Goal: Task Accomplishment & Management: Complete application form

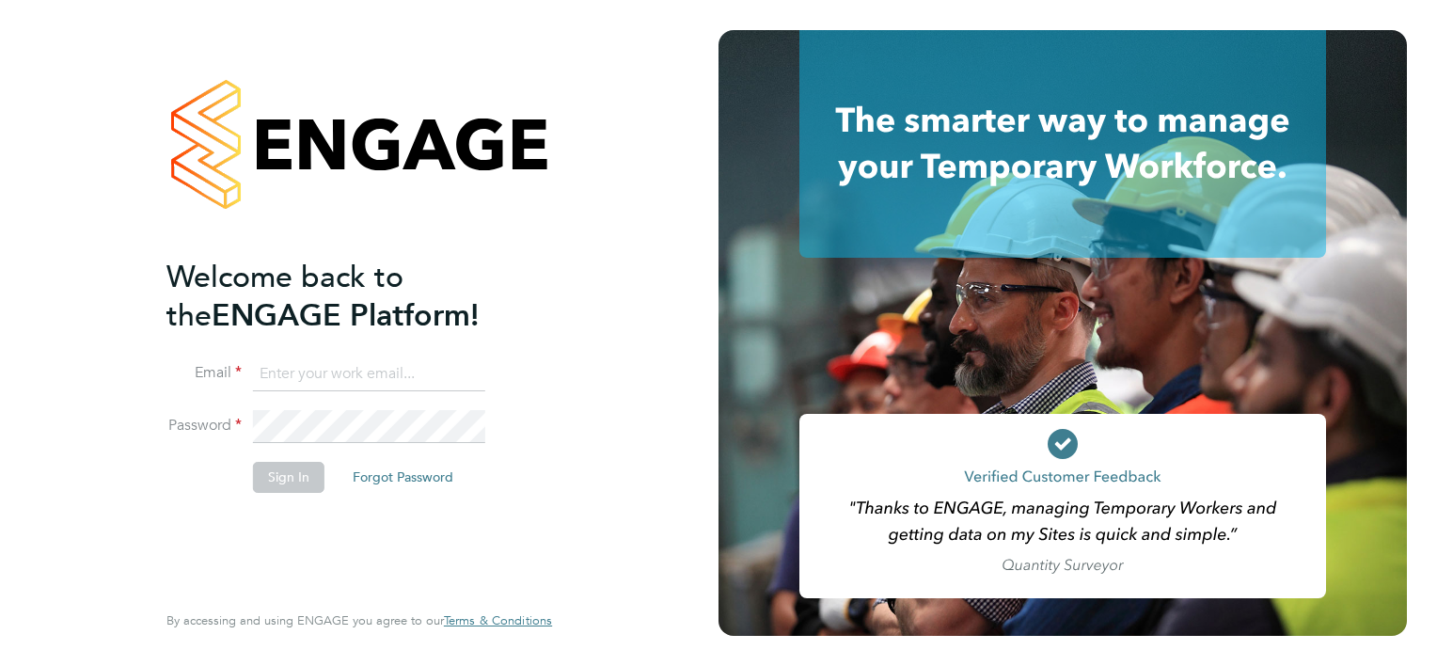
click at [377, 369] on input at bounding box center [369, 374] width 232 height 34
type input "[EMAIL_ADDRESS][PERSON_NAME][DOMAIN_NAME]"
click at [293, 485] on button "Sign In" at bounding box center [288, 477] width 71 height 30
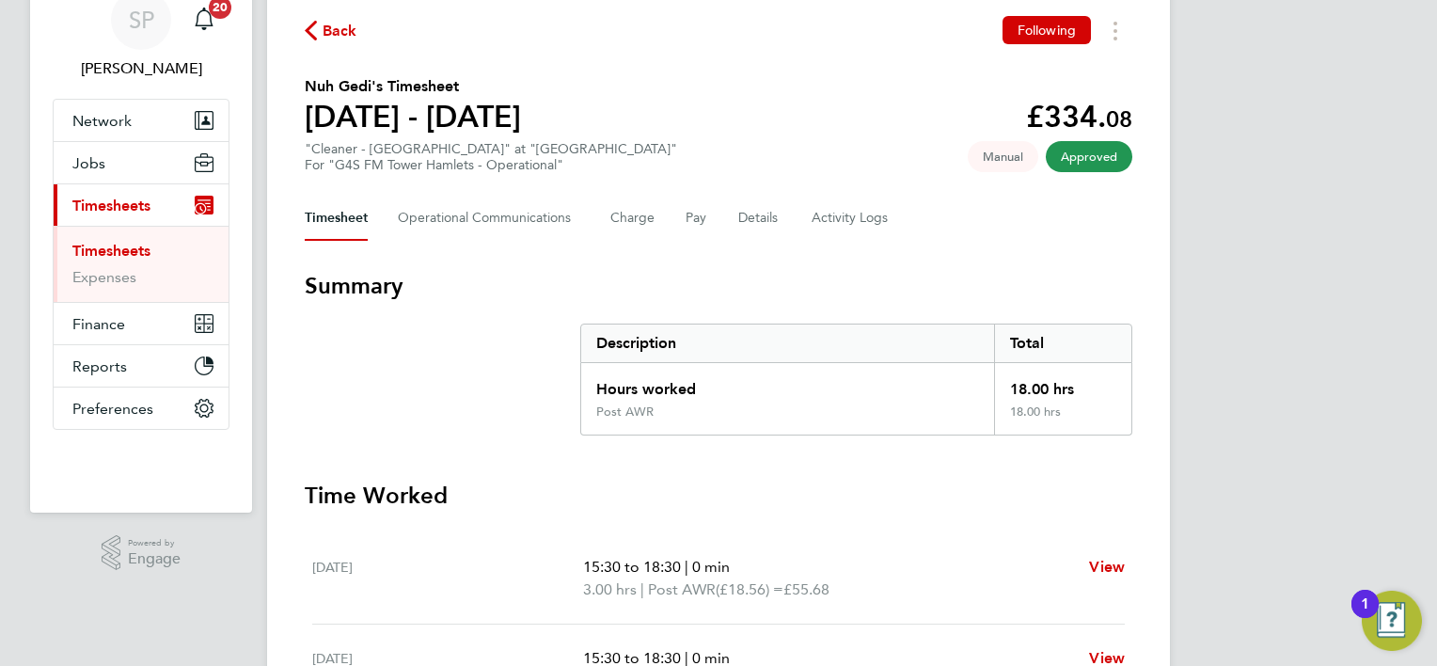
scroll to position [64, 0]
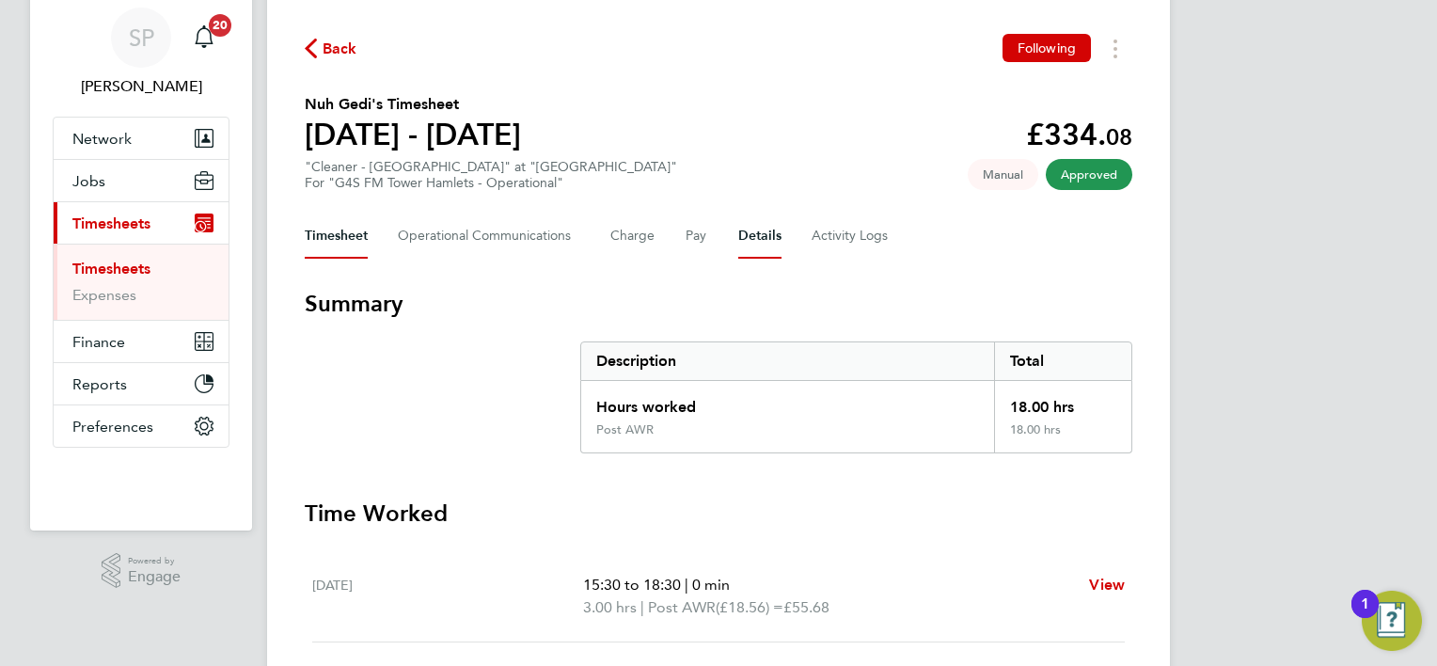
click at [753, 236] on button "Details" at bounding box center [759, 236] width 43 height 45
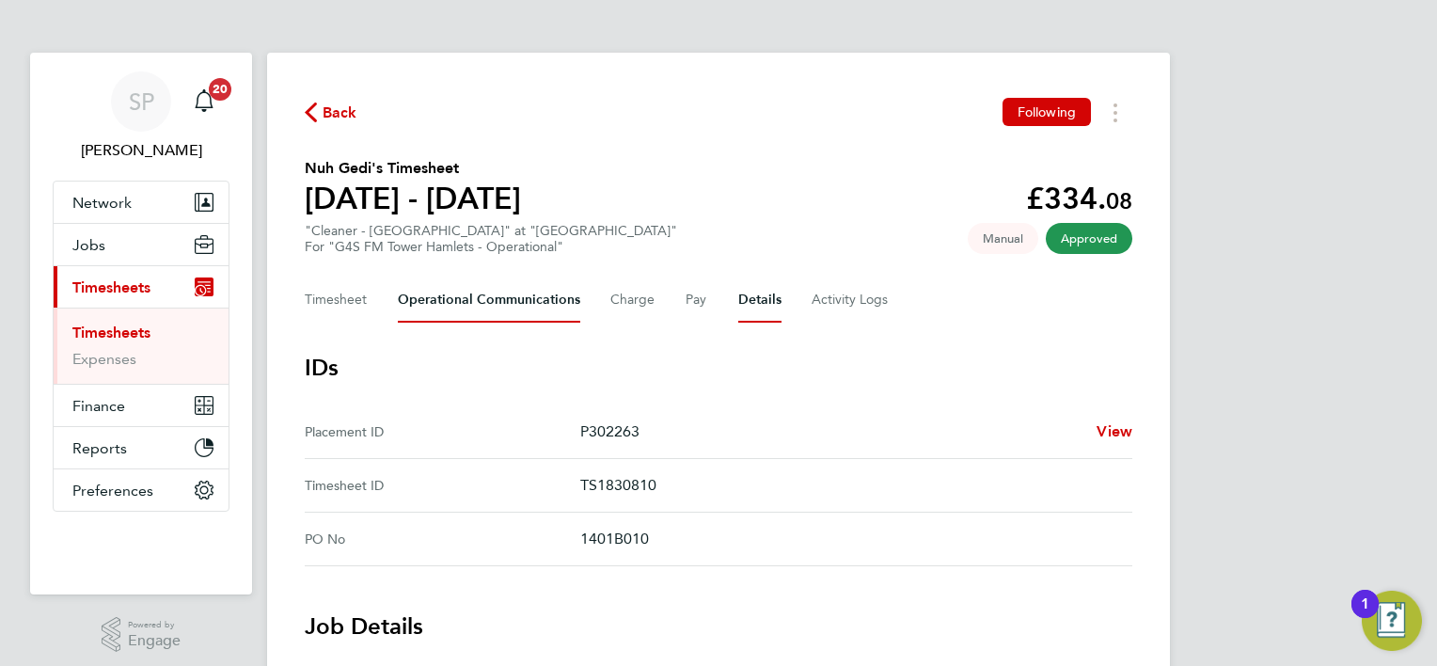
click at [433, 306] on Communications-tab "Operational Communications" at bounding box center [489, 299] width 182 height 45
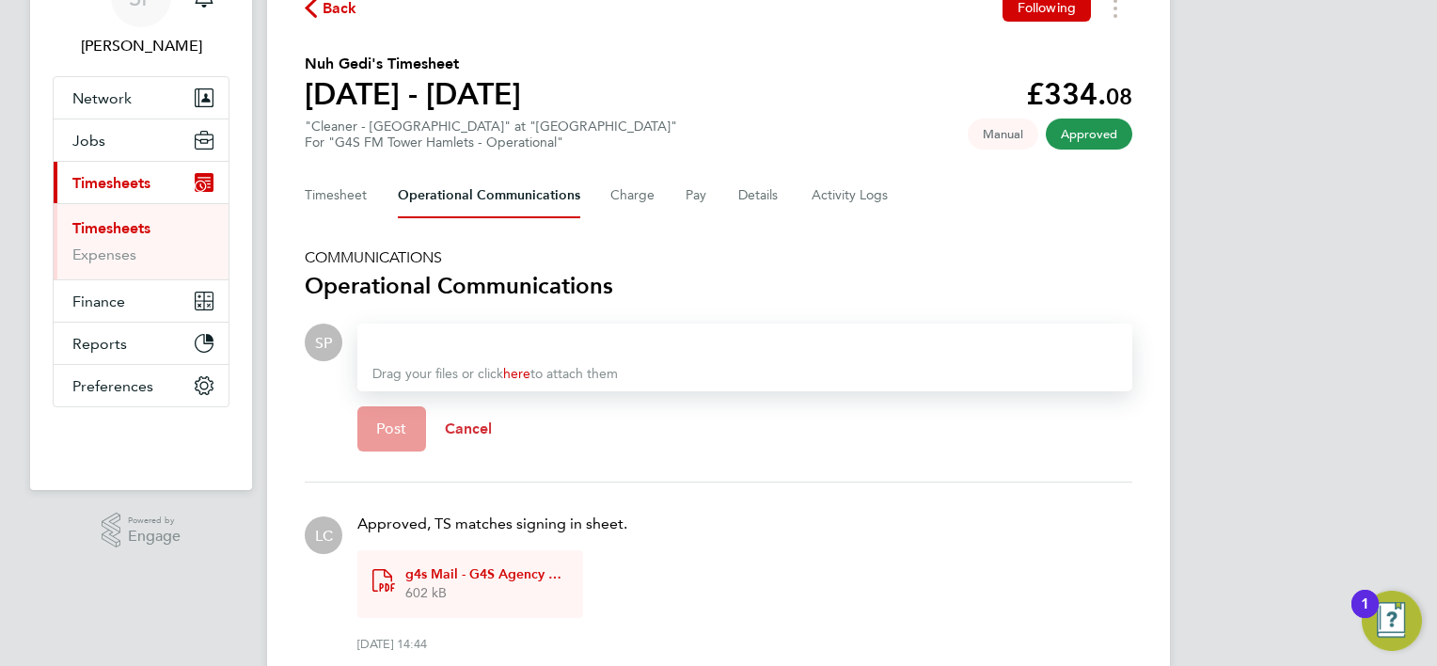
scroll to position [195, 0]
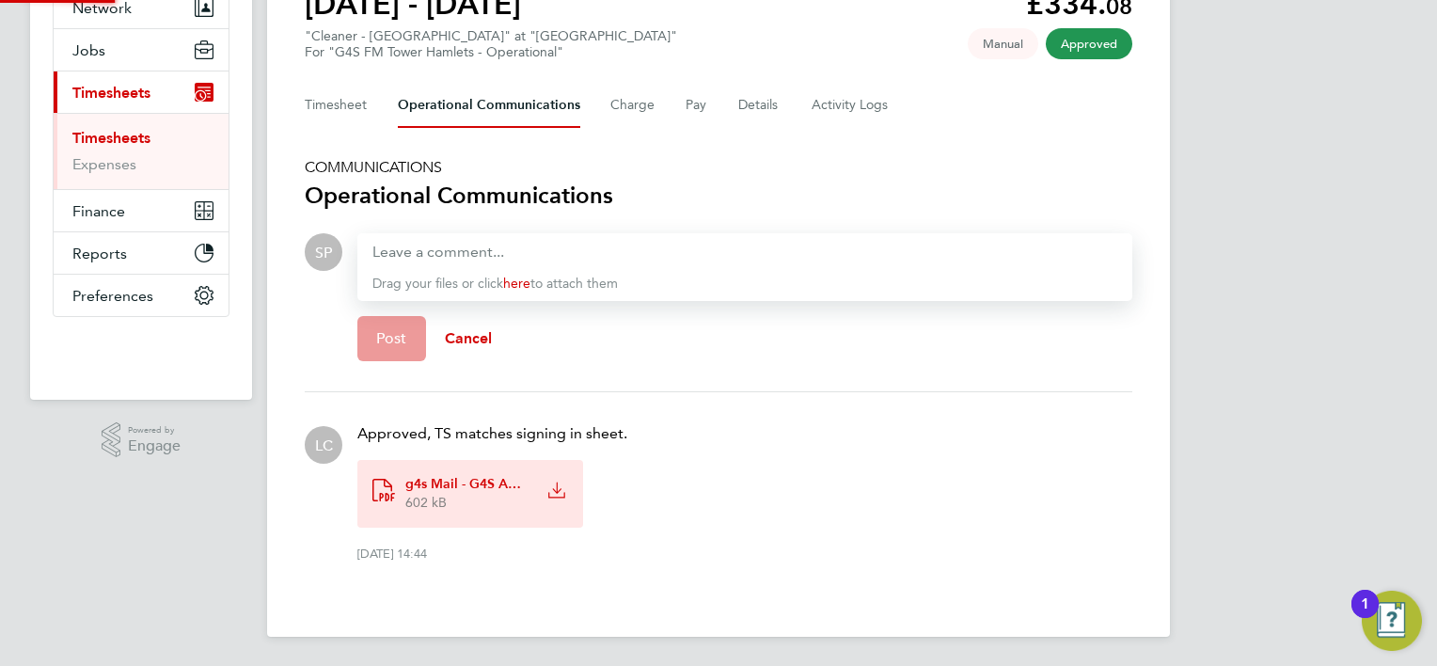
click at [459, 497] on div "602 kB" at bounding box center [465, 503] width 122 height 19
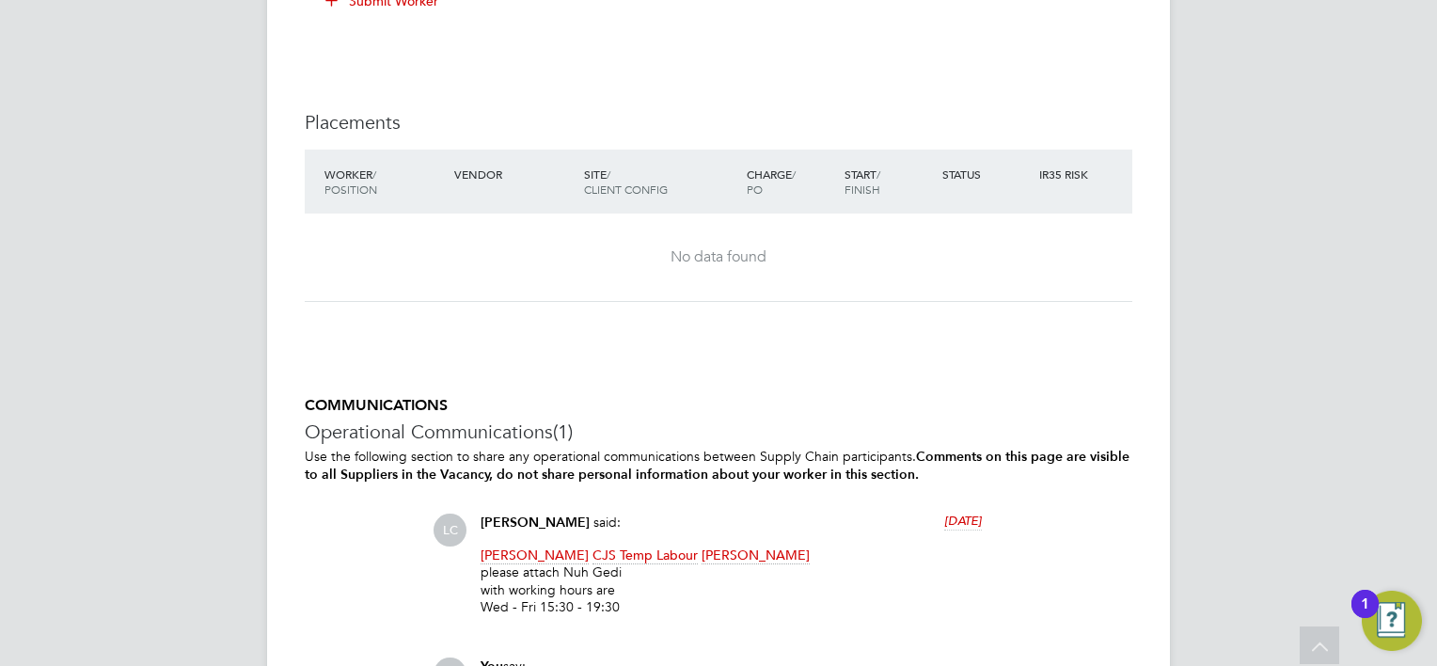
scroll to position [1975, 0]
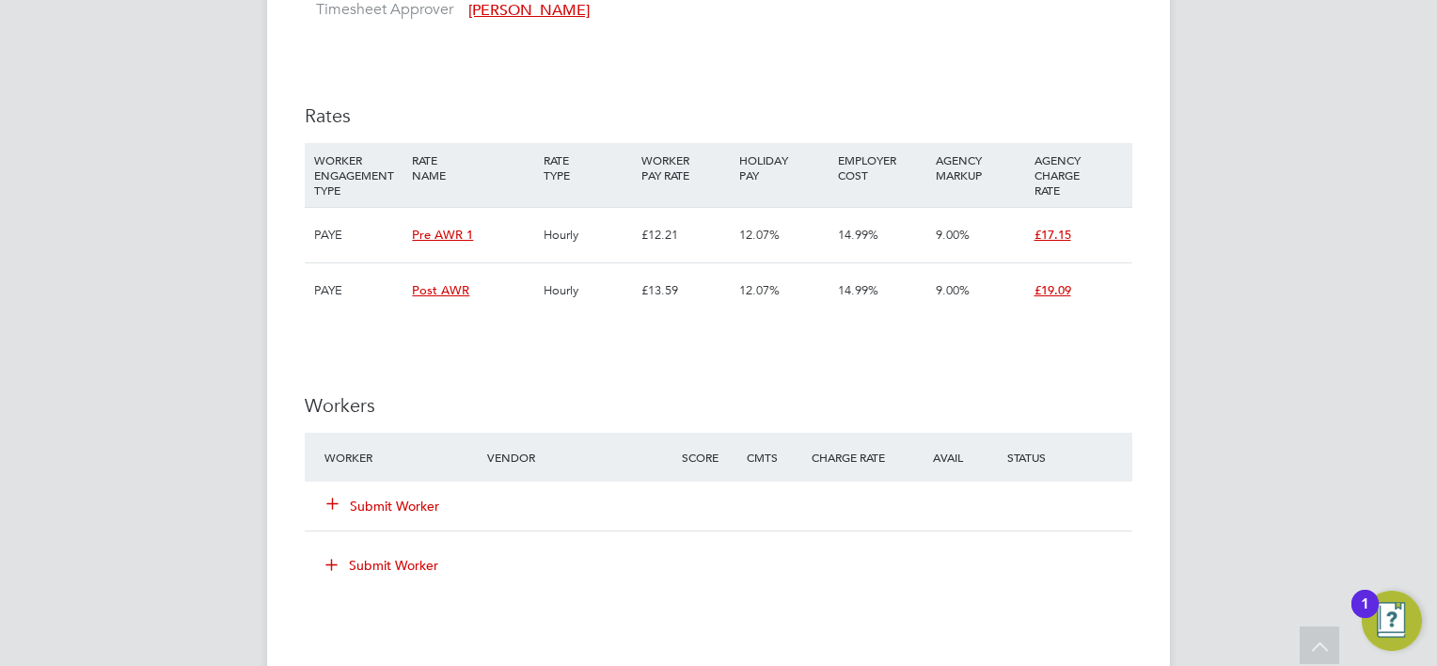
click at [388, 498] on button "Submit Worker" at bounding box center [383, 506] width 113 height 19
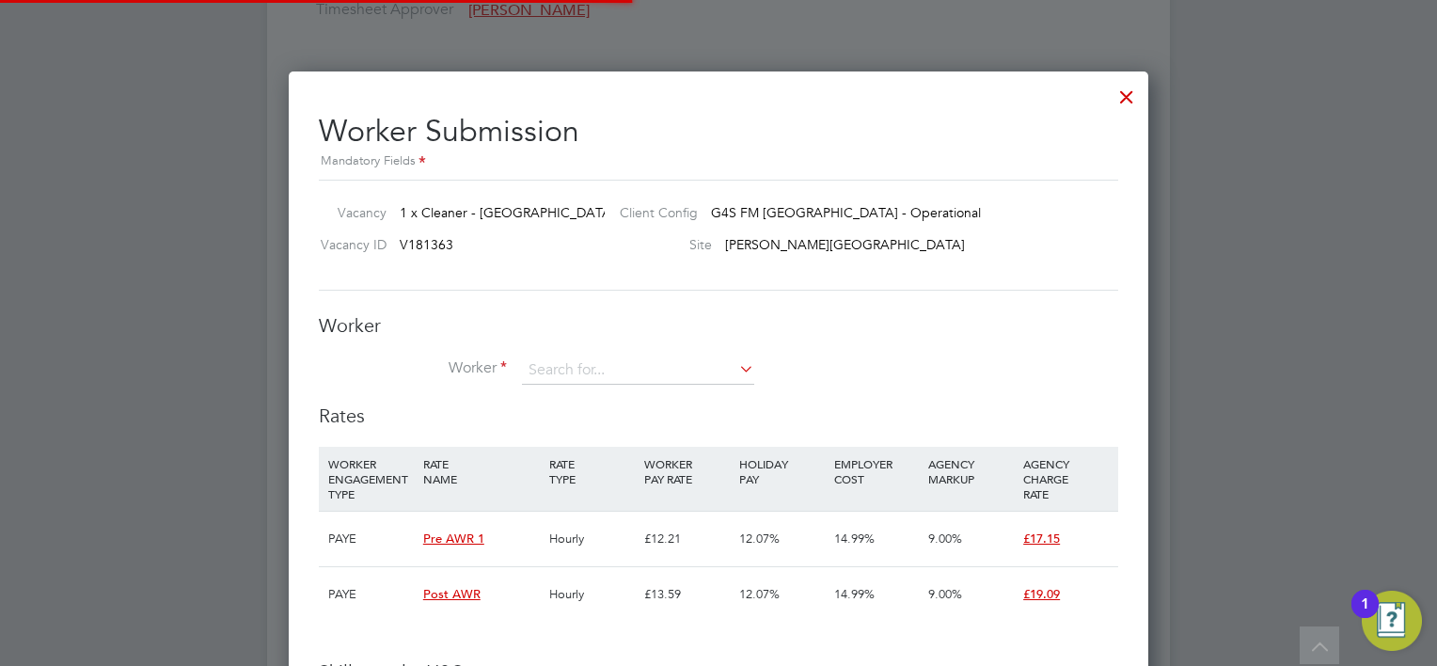
scroll to position [55, 128]
click at [540, 365] on input at bounding box center [638, 370] width 232 height 28
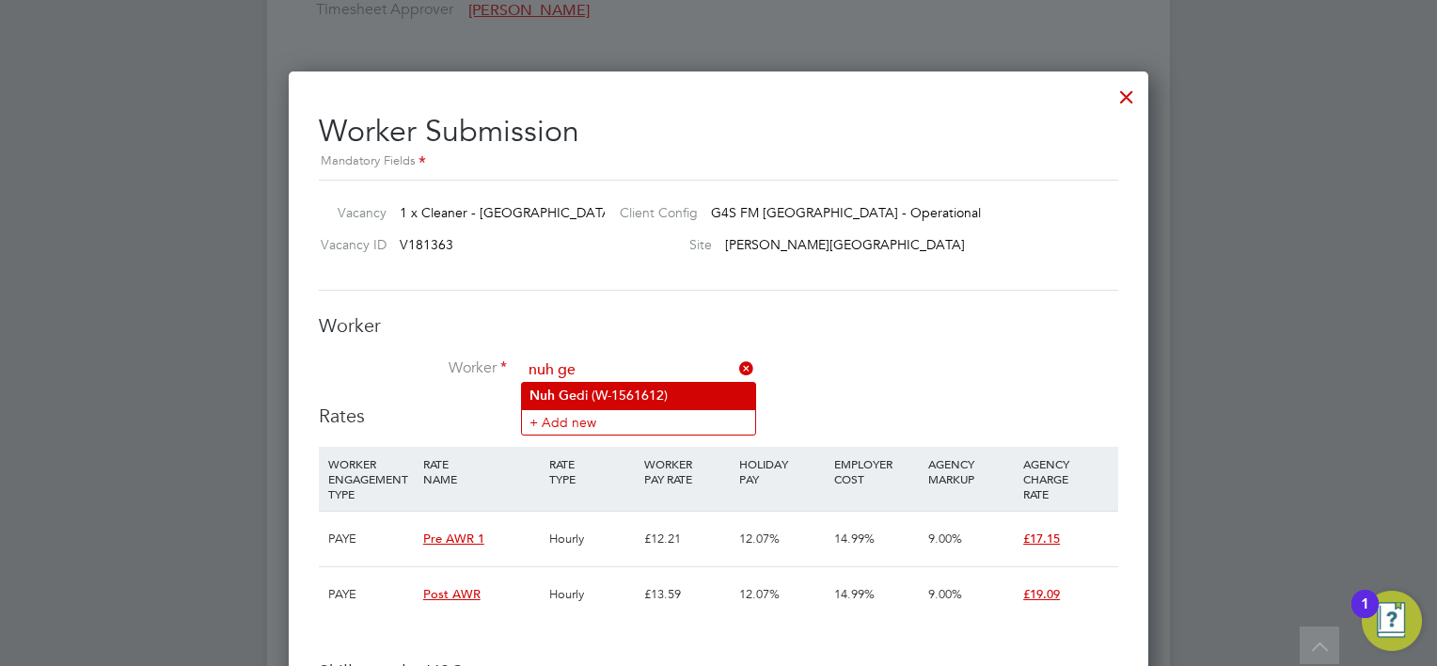
click at [567, 395] on b "Ge" at bounding box center [568, 396] width 18 height 16
type input "Nuh Gedi (W-1561612)"
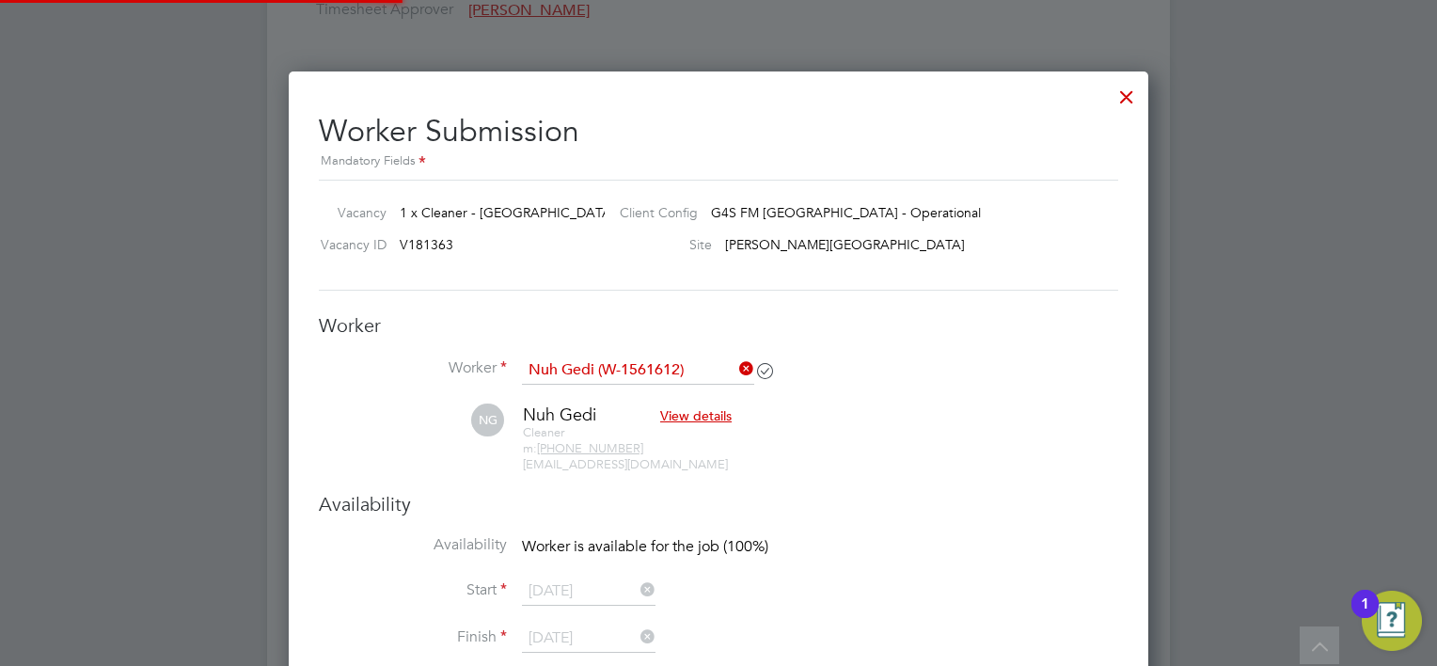
scroll to position [9, 8]
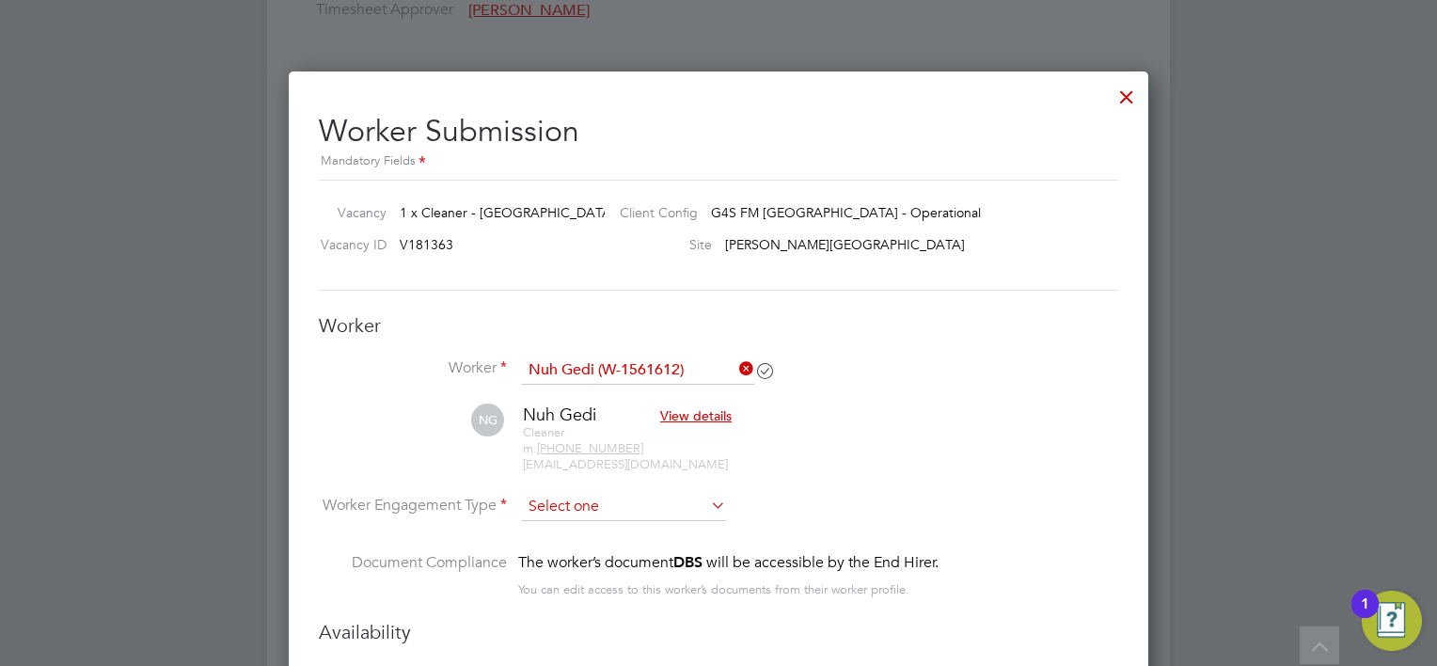
click at [593, 510] on input at bounding box center [624, 507] width 204 height 28
click at [596, 552] on li "PAYE" at bounding box center [624, 555] width 205 height 24
type input "PAYE"
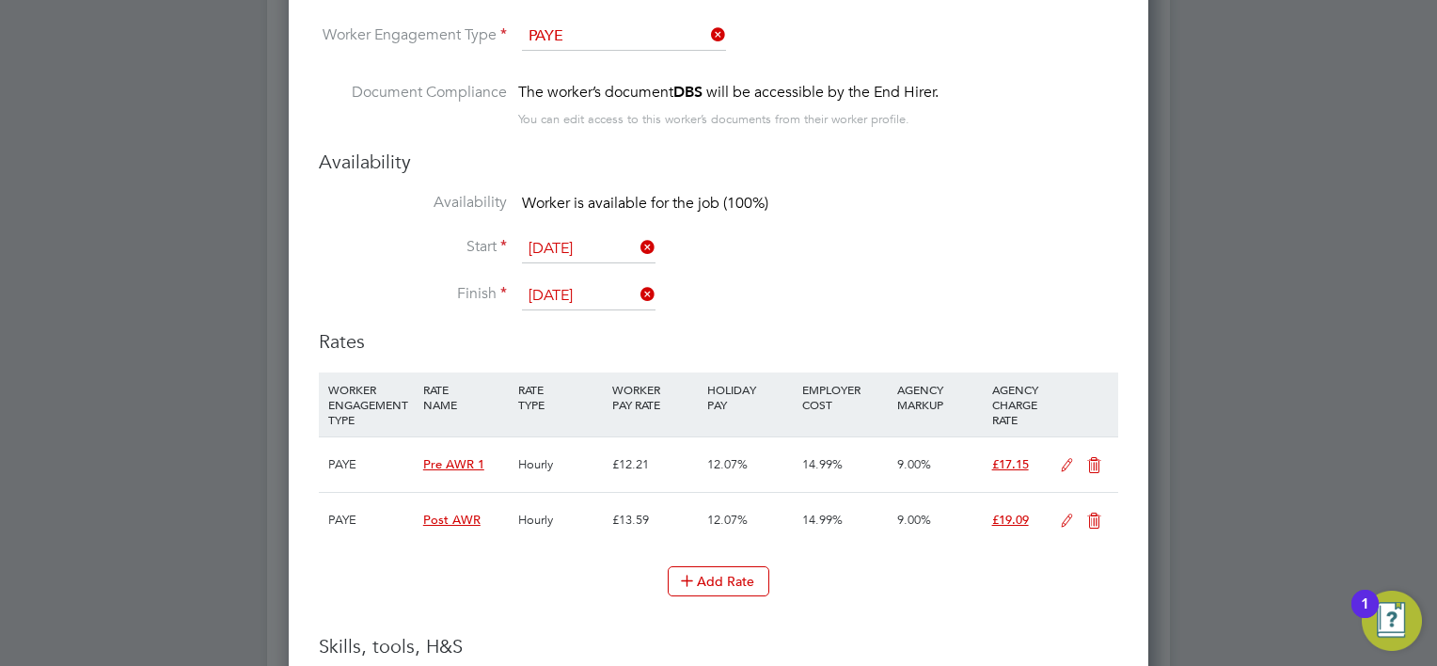
click at [1067, 514] on icon at bounding box center [1067, 521] width 24 height 15
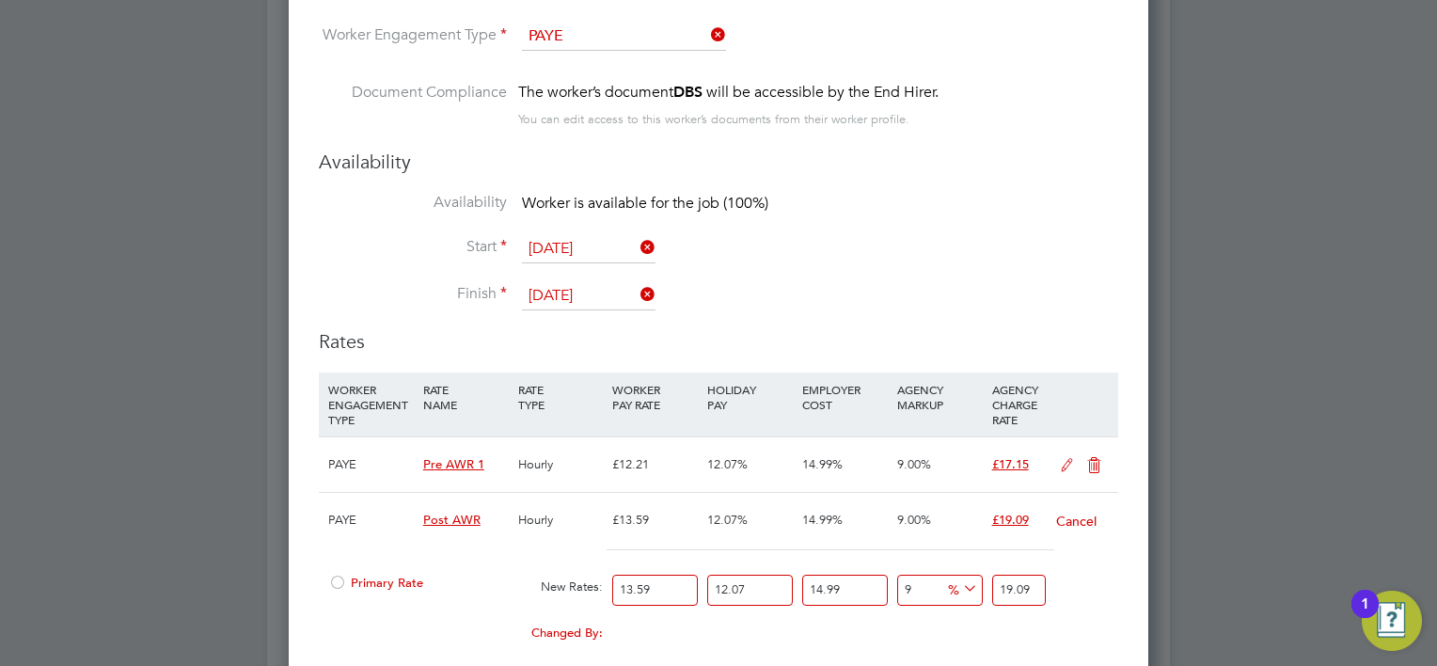
click at [395, 575] on span "Primary Rate" at bounding box center [375, 583] width 95 height 16
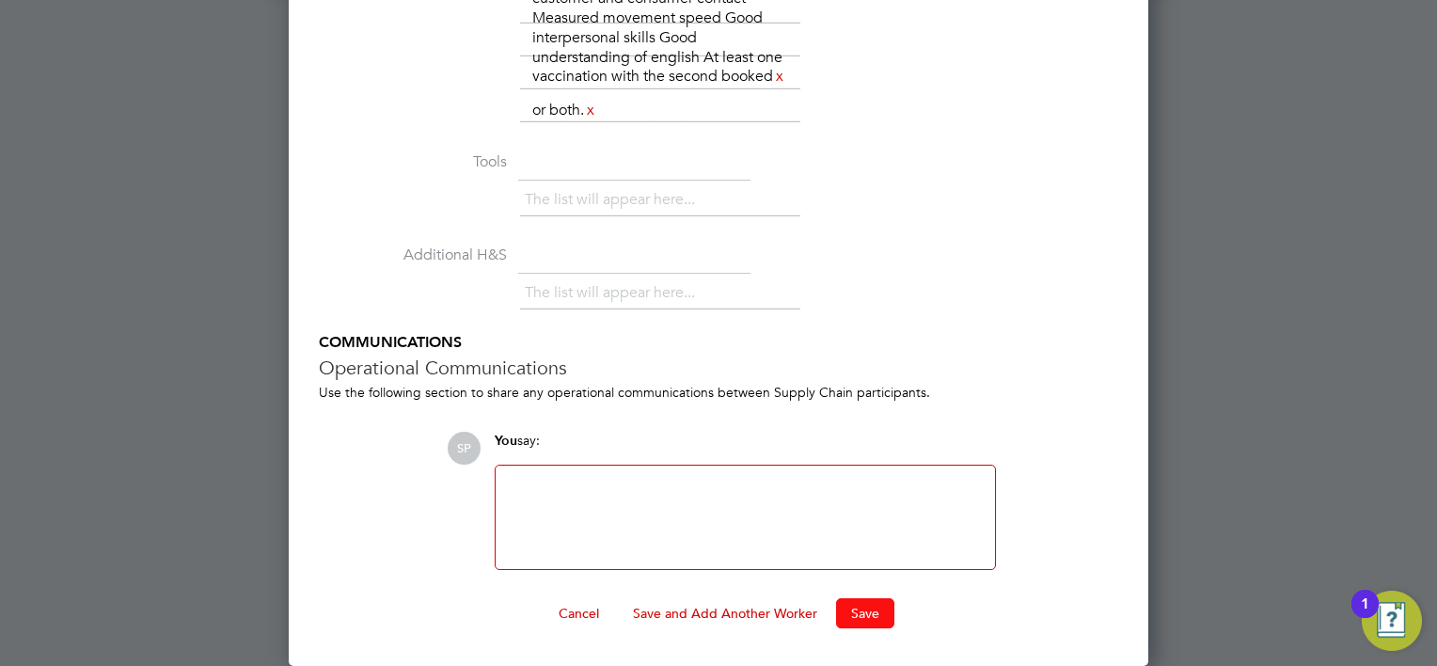
click at [877, 609] on button "Save" at bounding box center [865, 613] width 58 height 30
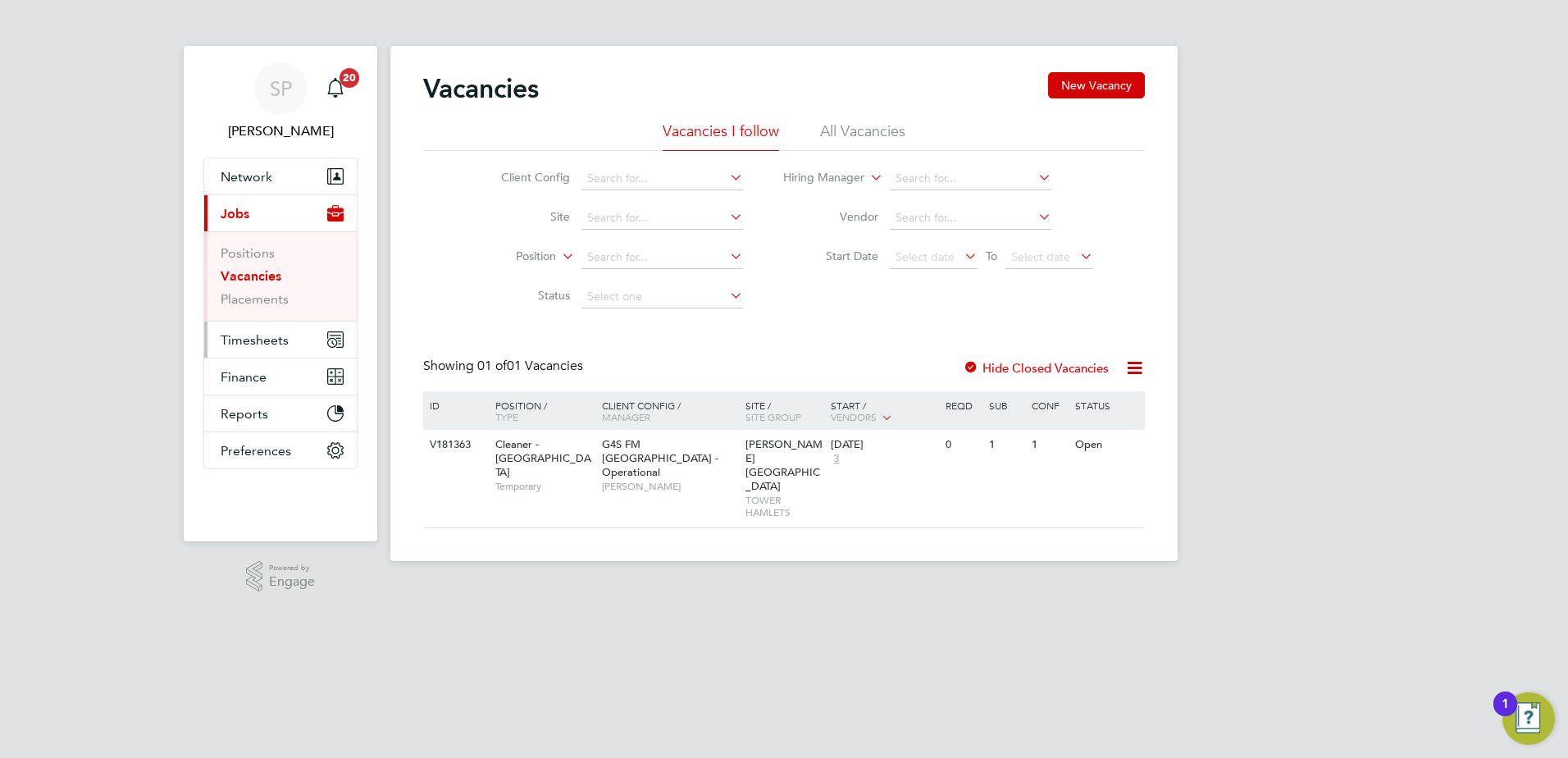
click at [267, 339] on span "Timesheets" at bounding box center [255, 340] width 68 height 16
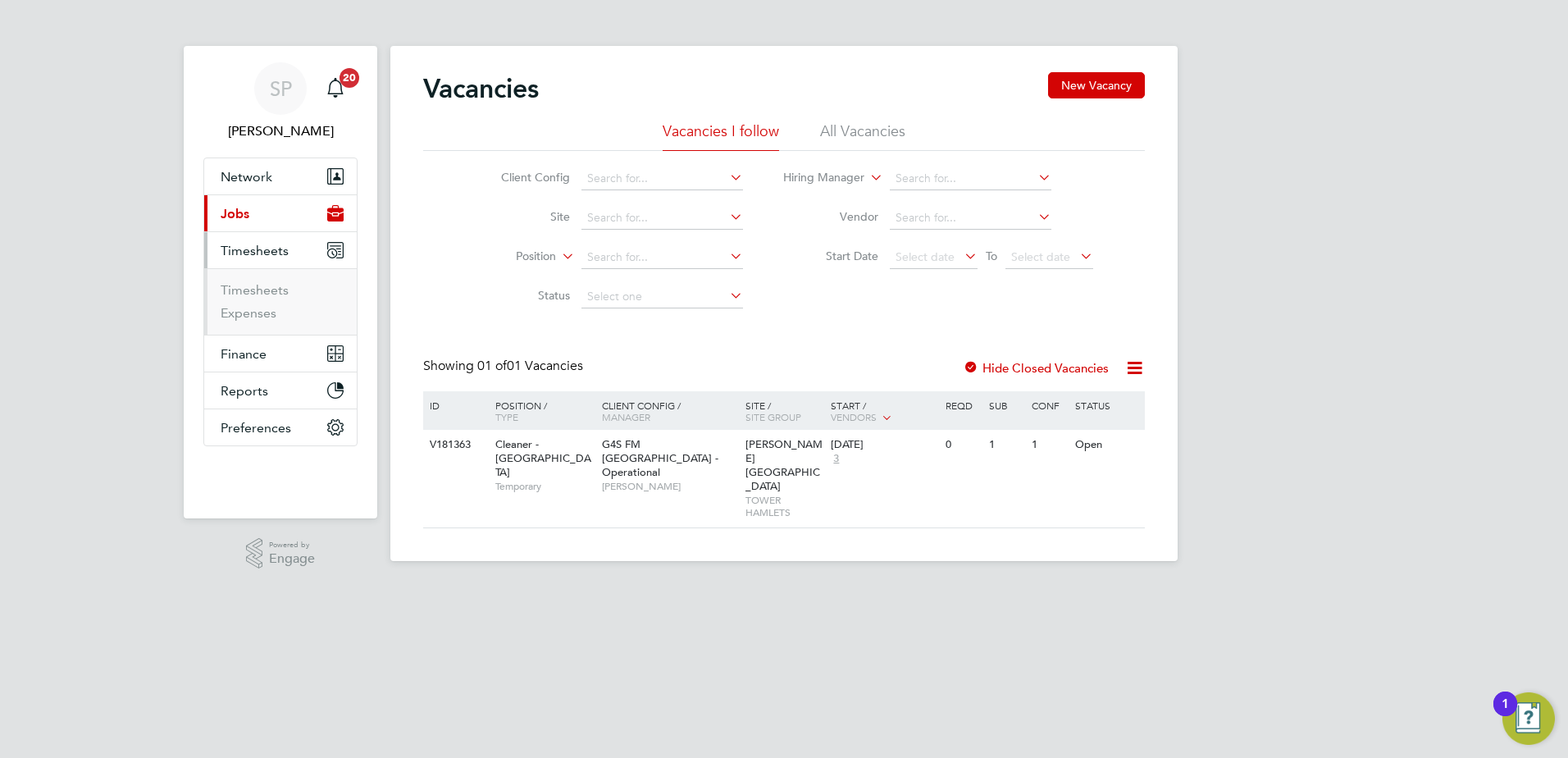
click at [256, 304] on li "Timesheets" at bounding box center [282, 294] width 123 height 23
click at [250, 285] on link "Timesheets" at bounding box center [255, 290] width 68 height 16
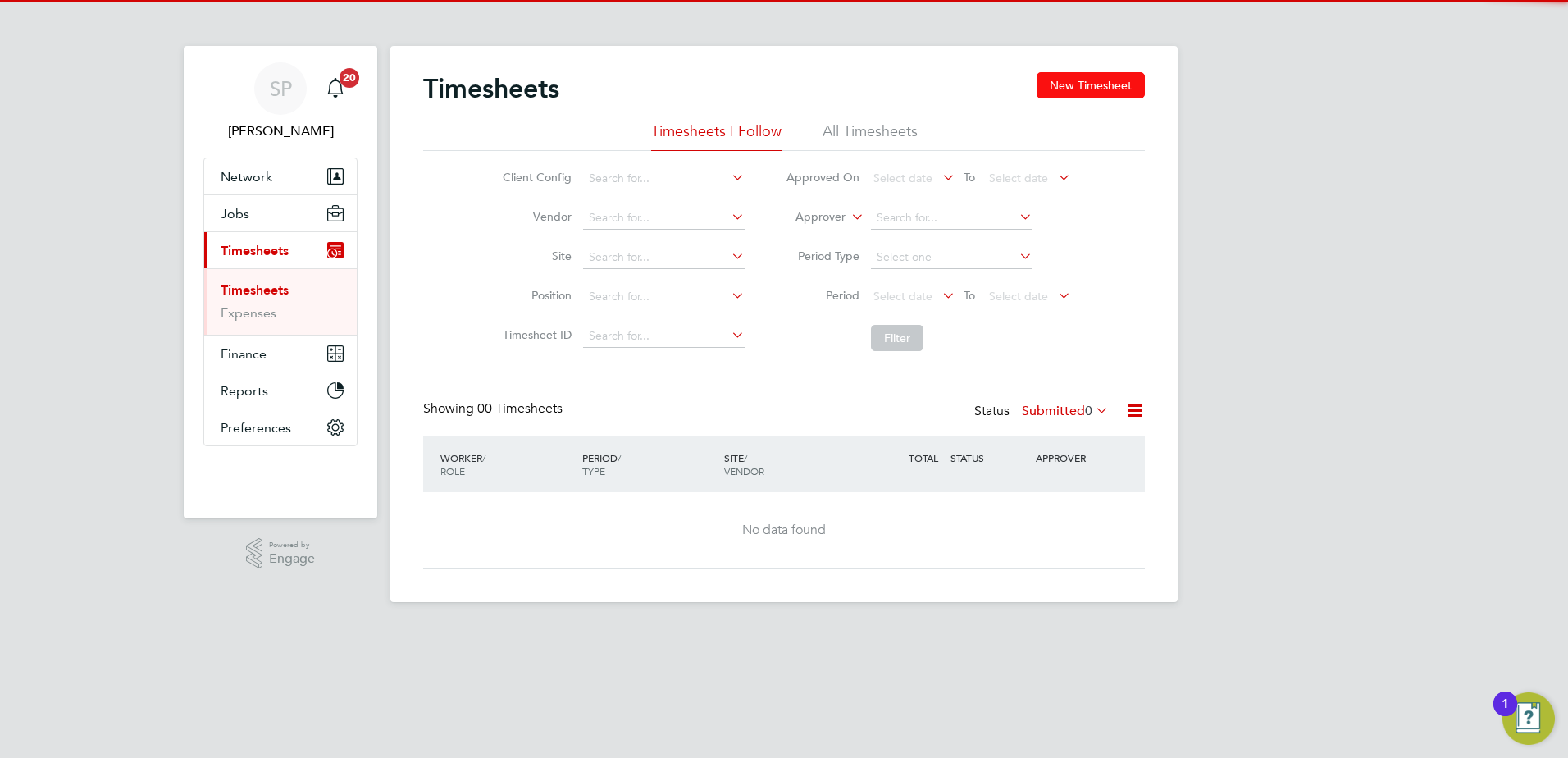
click at [1067, 79] on button "New Timesheet" at bounding box center [1091, 85] width 108 height 26
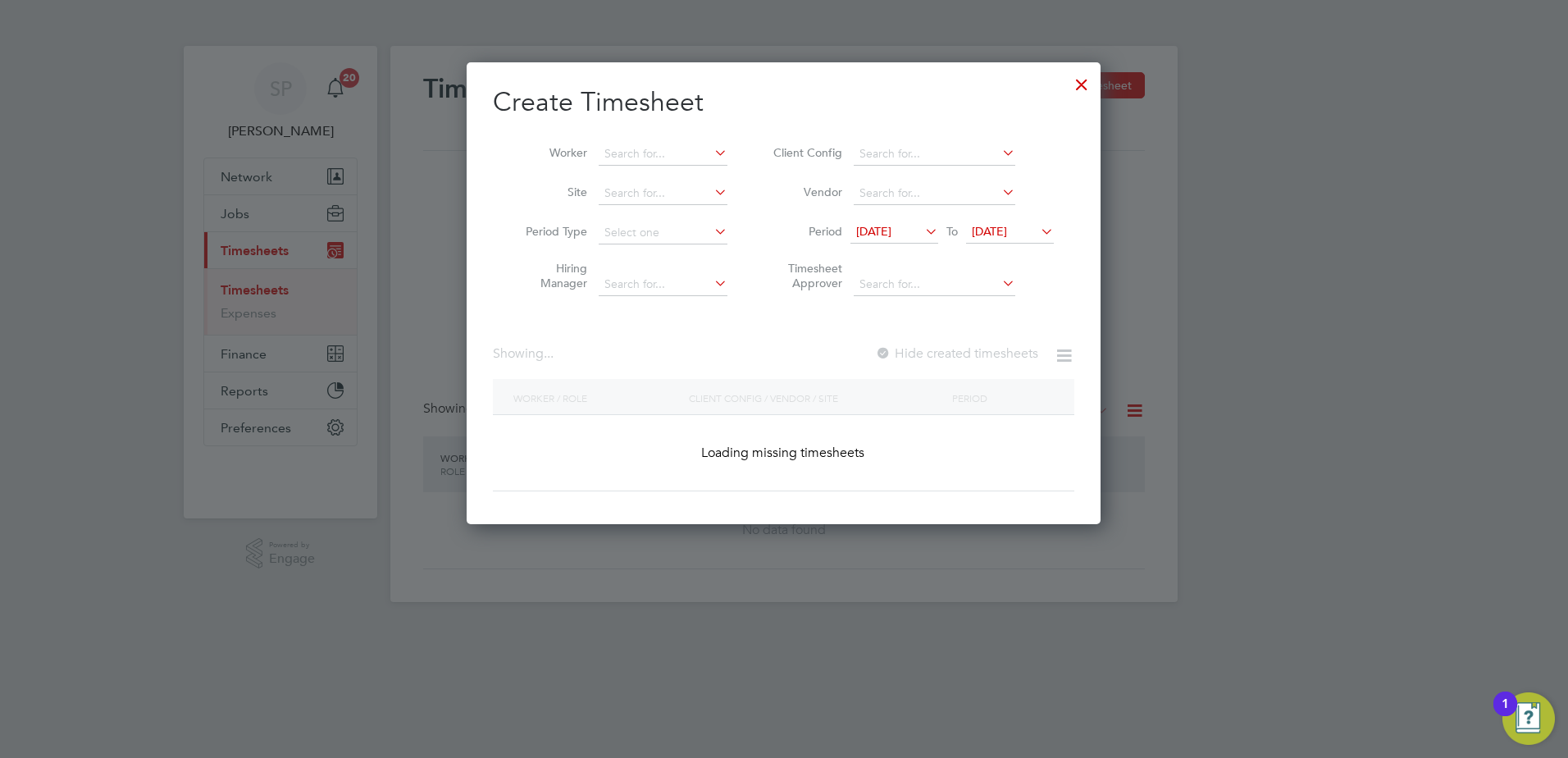
scroll to position [1800, 635]
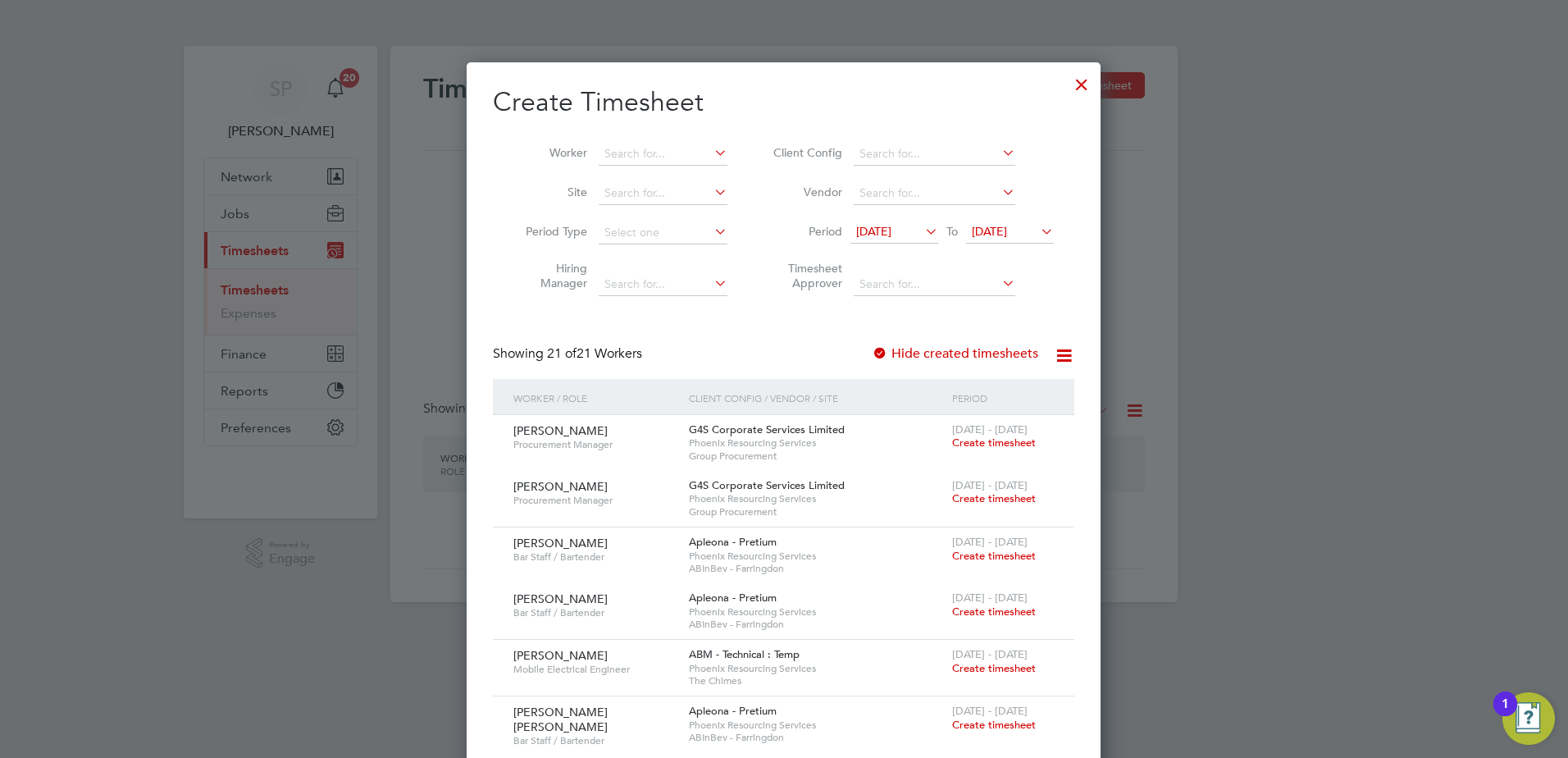
click at [656, 166] on li "Worker" at bounding box center [620, 154] width 256 height 39
click at [656, 160] on input at bounding box center [664, 154] width 129 height 23
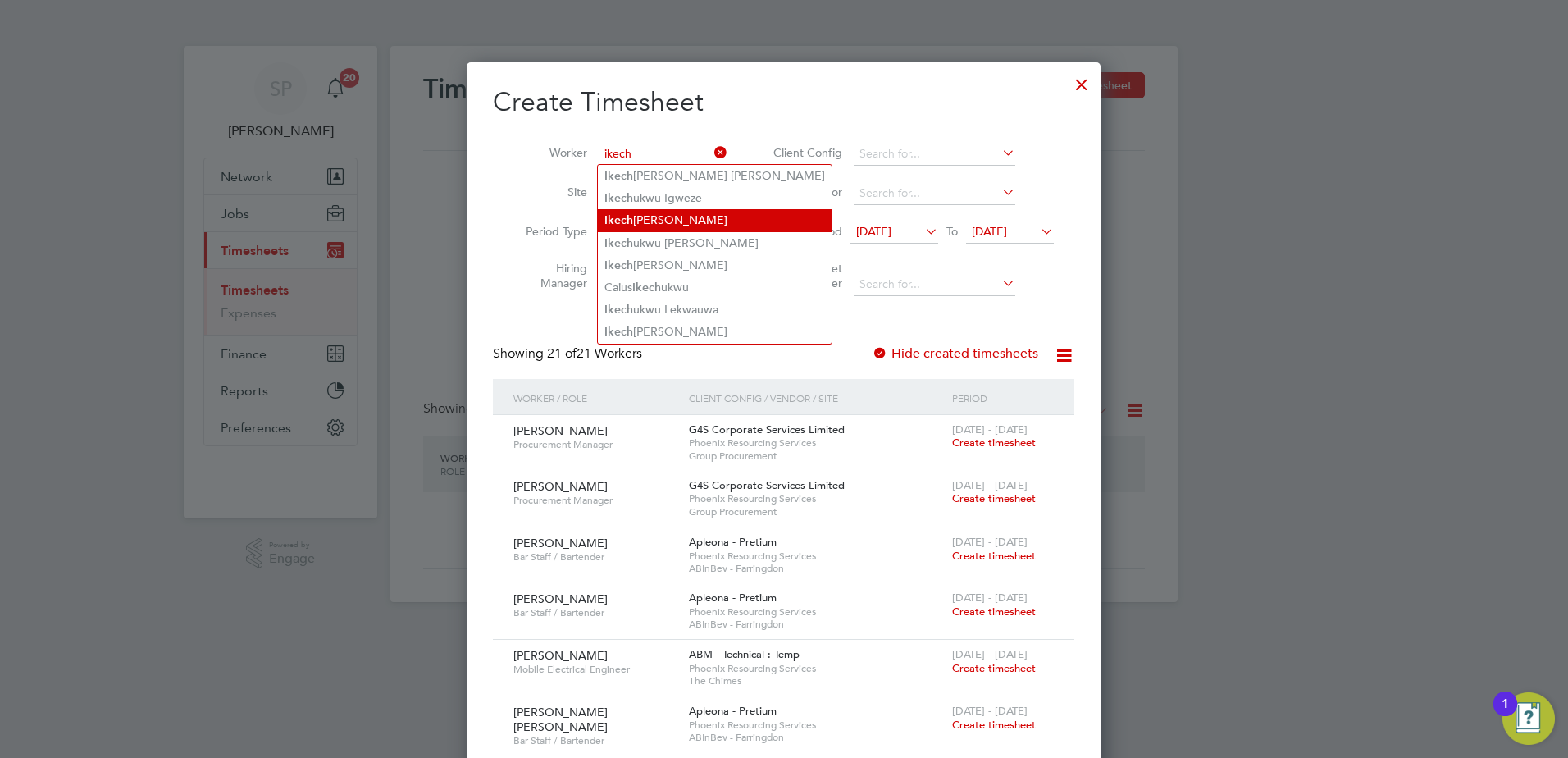
click at [649, 219] on li "Ikech uku Iwuchuku" at bounding box center [715, 220] width 234 height 22
type input "Ikechuku Iwuchuku"
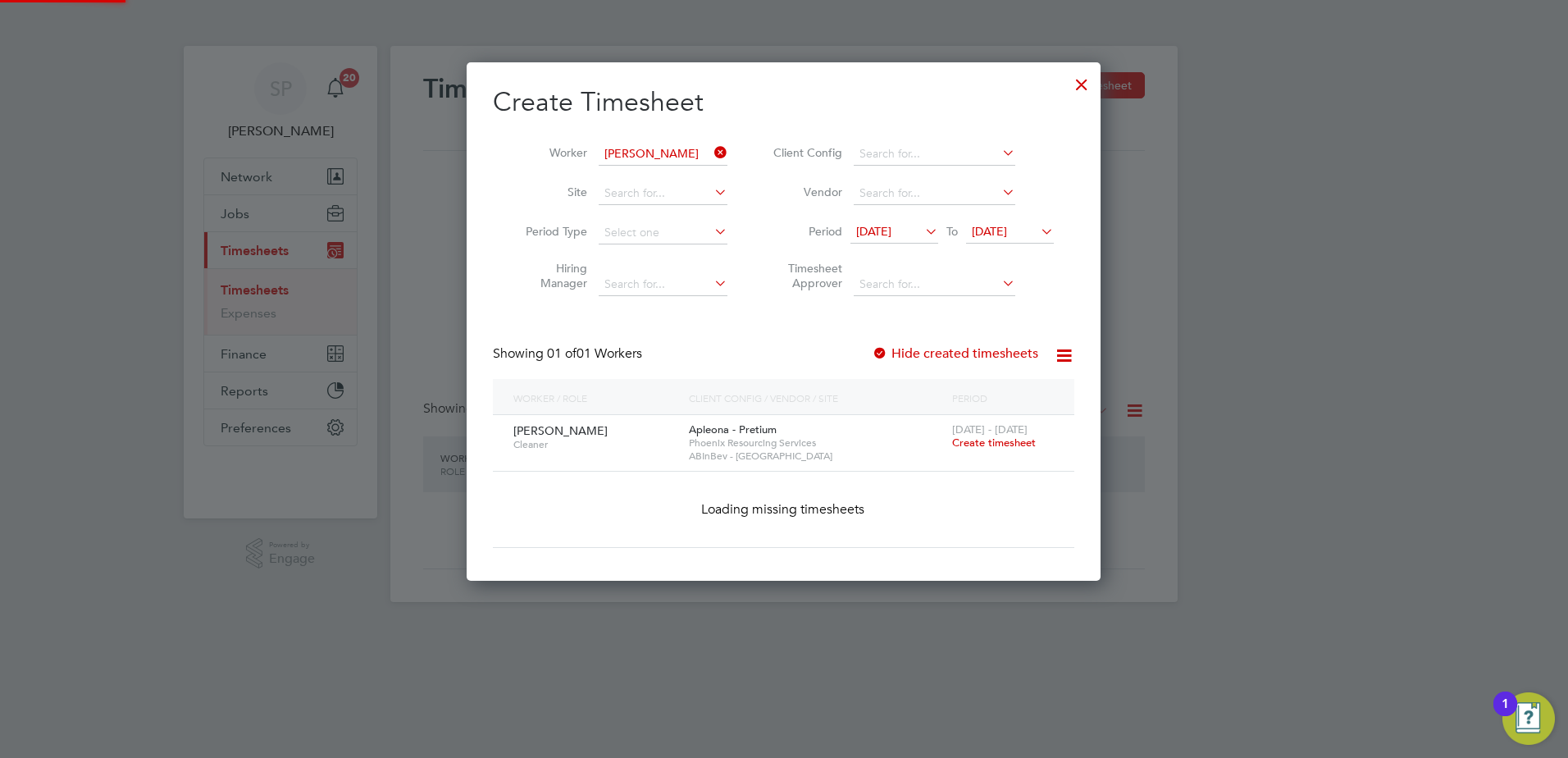
scroll to position [442, 635]
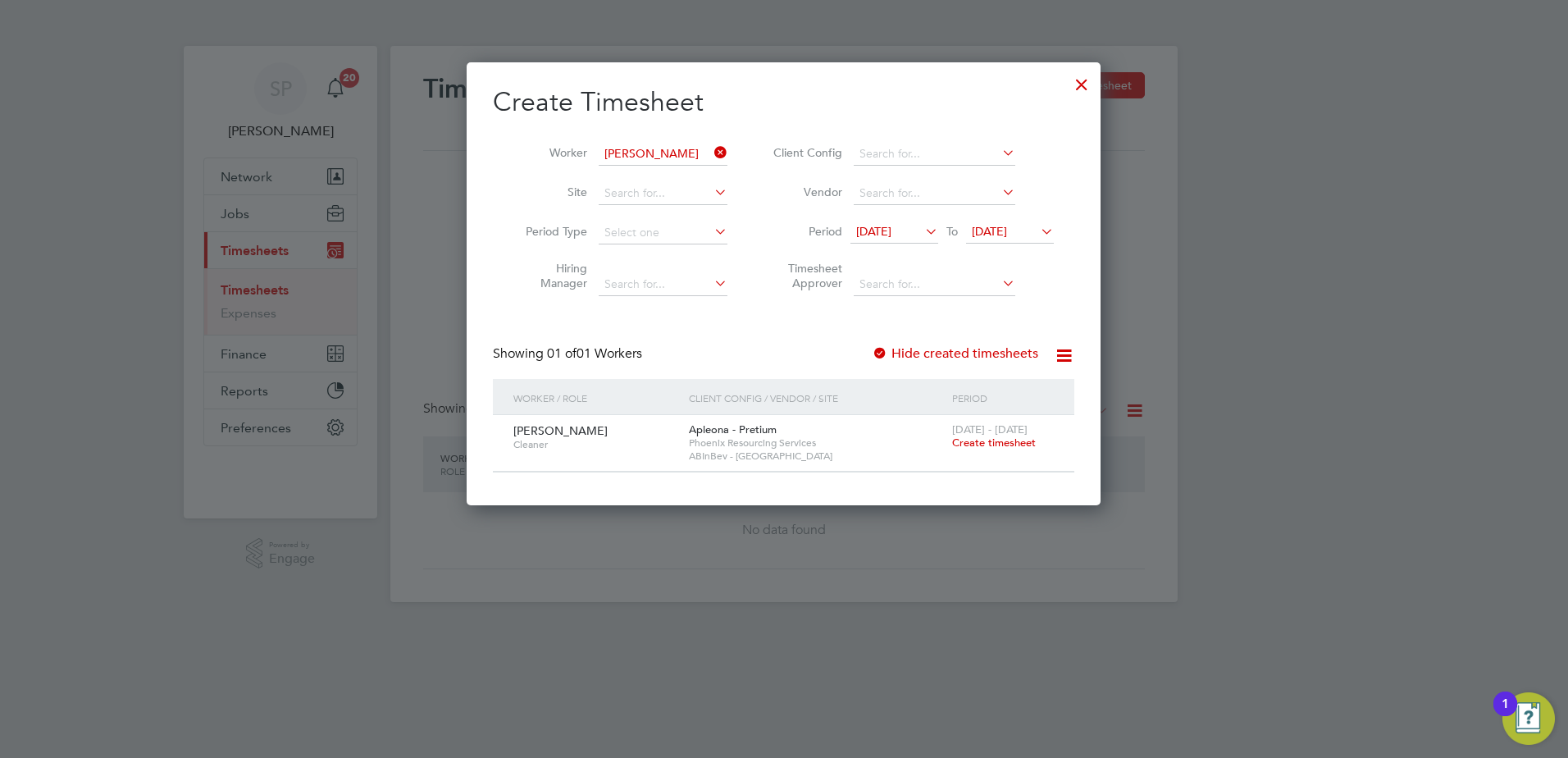
click at [990, 447] on span "Create timesheet" at bounding box center [994, 442] width 84 height 14
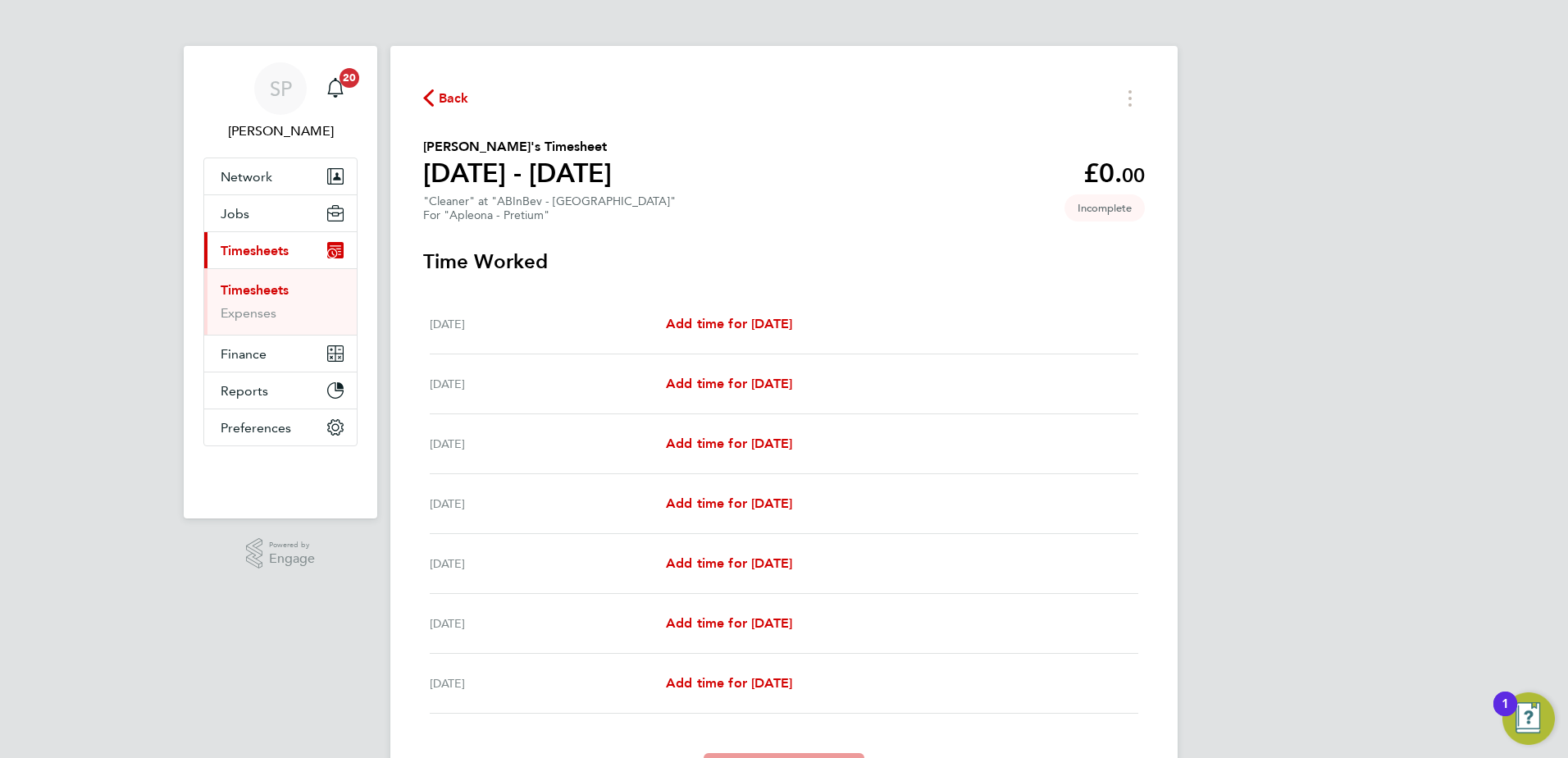
click at [728, 311] on div "Sat 20 Sep Add time for Sat 20 Sep Add time for Sat 20 Sep" at bounding box center [784, 324] width 709 height 60
click at [728, 320] on span "Add time for Sat 20 Sep" at bounding box center [729, 324] width 126 height 16
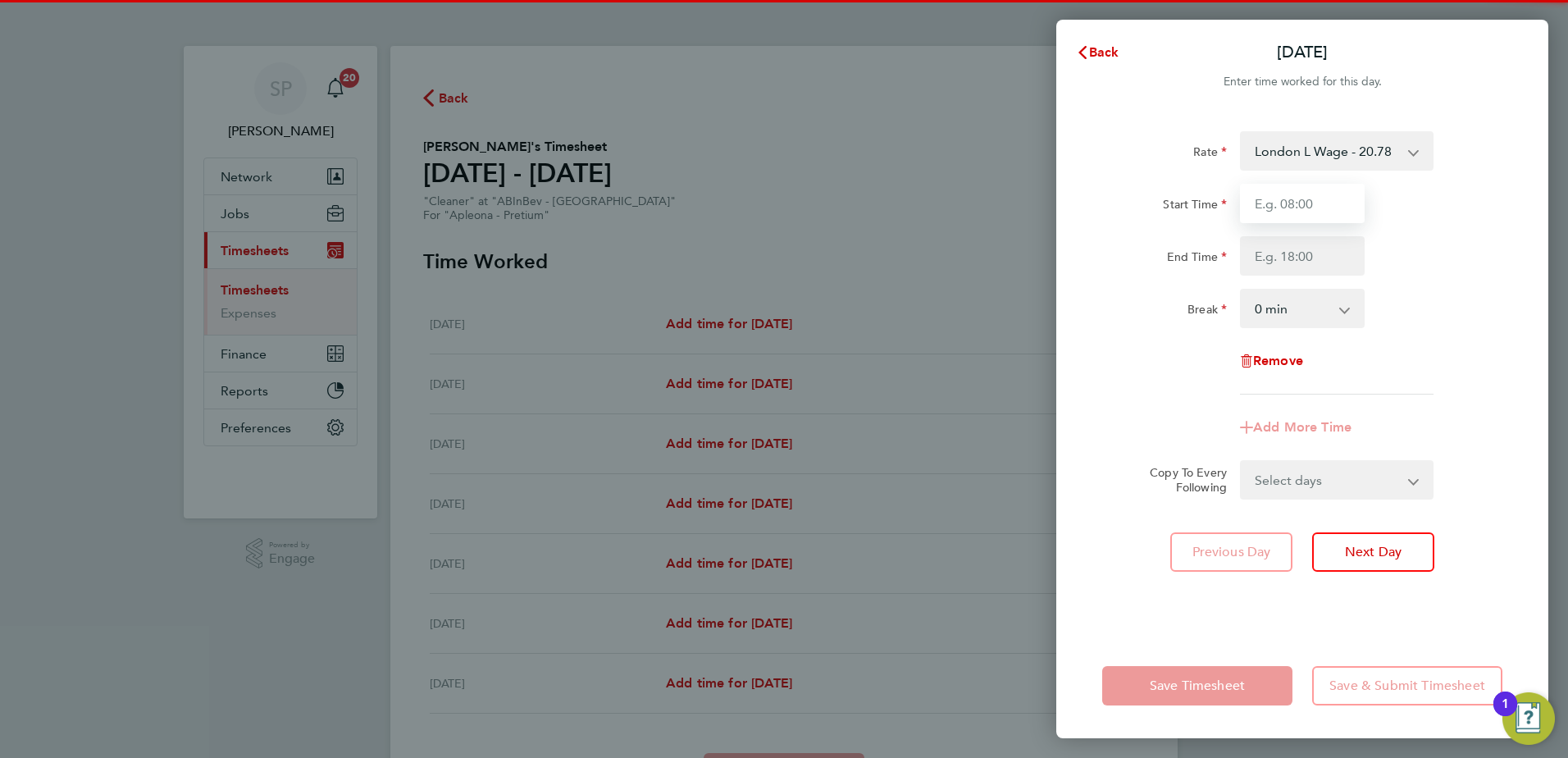
click at [1291, 196] on input "Start Time" at bounding box center [1302, 203] width 125 height 39
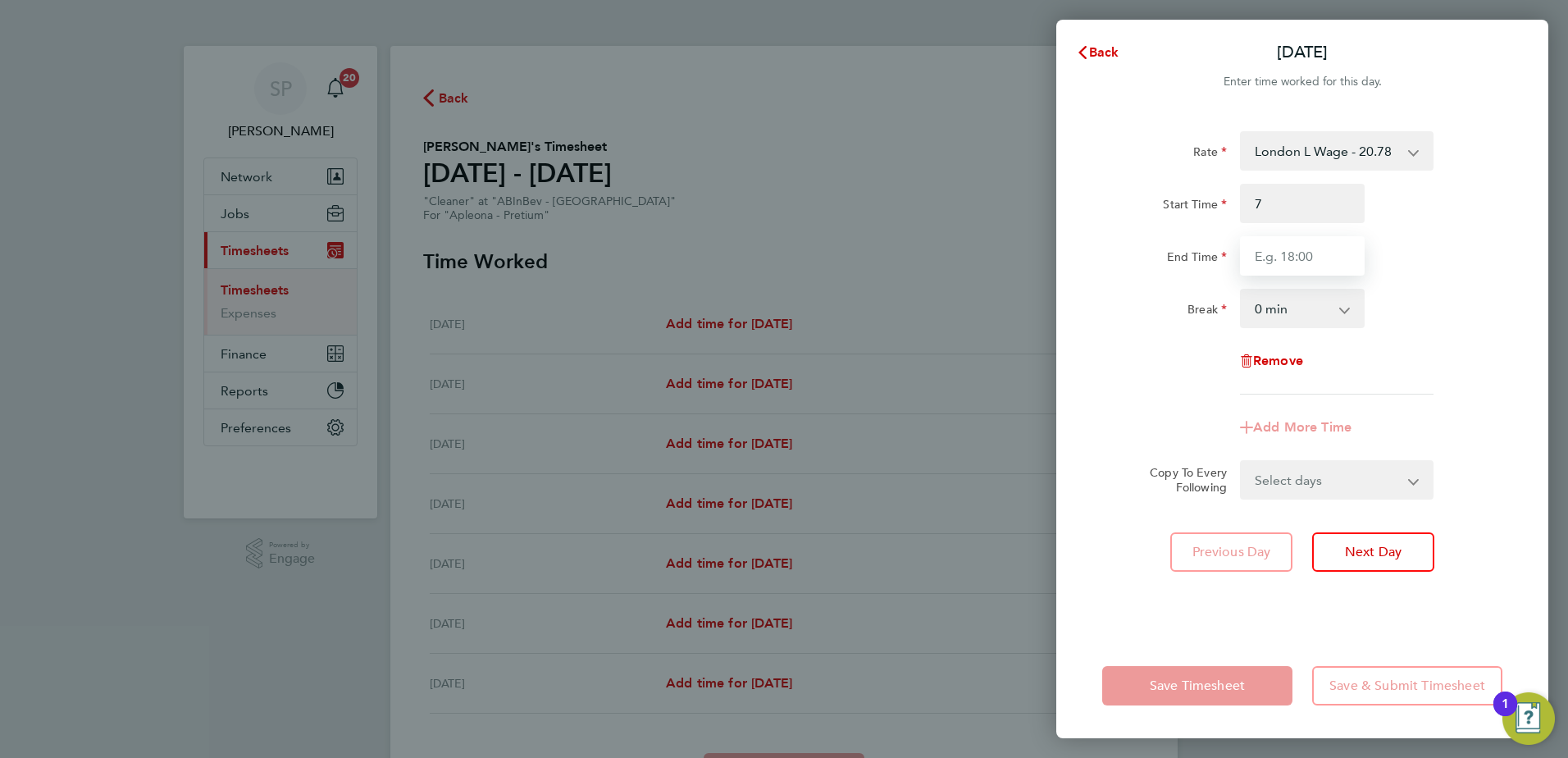
type input "07:00"
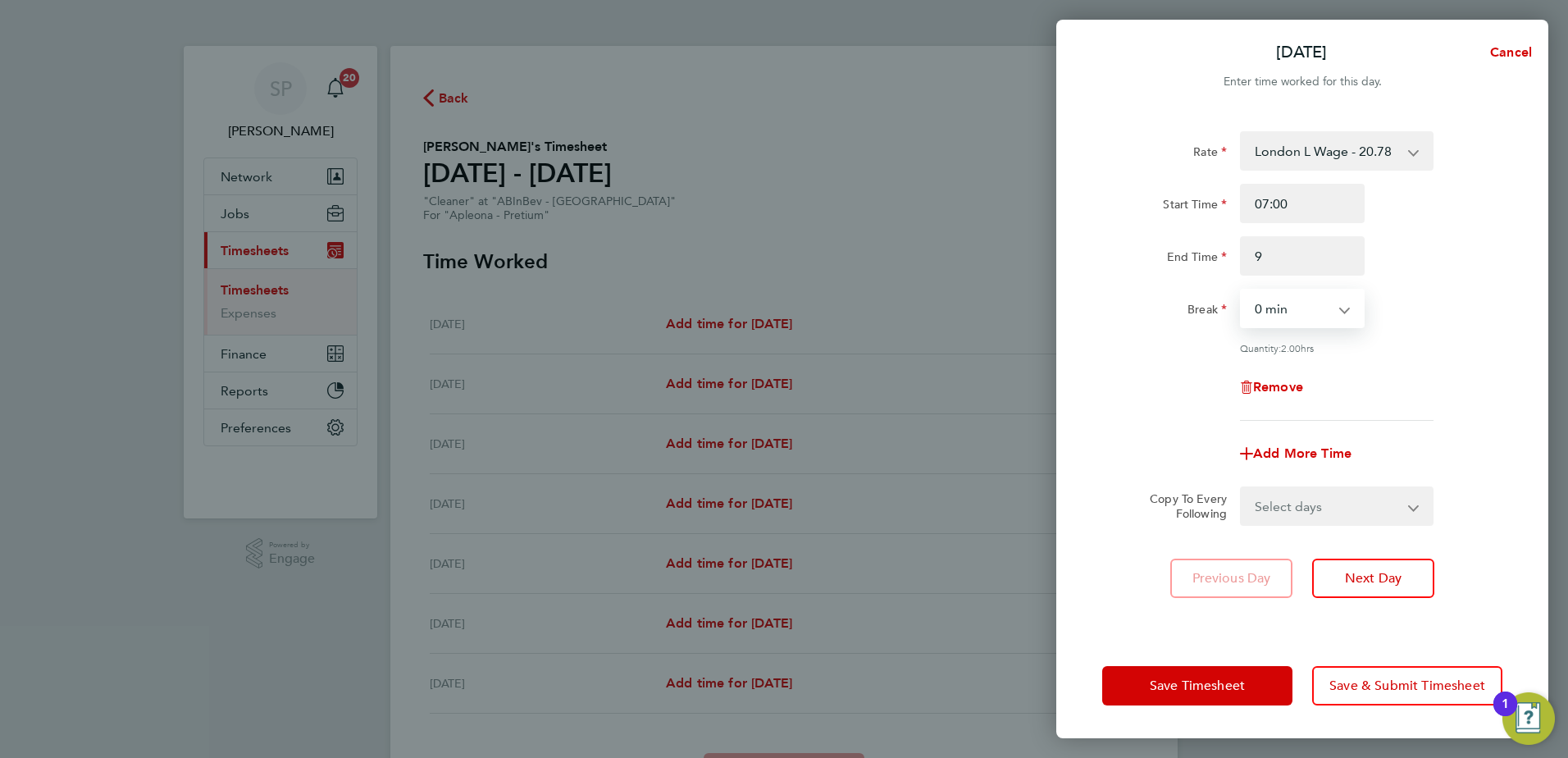
type input "09:00"
click at [1279, 490] on select "Select days Day Weekday (Mon-Fri) Monday Tuesday Wednesday Thursday Friday Sund…" at bounding box center [1328, 506] width 173 height 36
select select "SUN"
click at [1242, 488] on select "Select days Day Weekday (Mon-Fri) Monday Tuesday Wednesday Thursday Friday Sund…" at bounding box center [1328, 506] width 173 height 36
select select "2025-09-26"
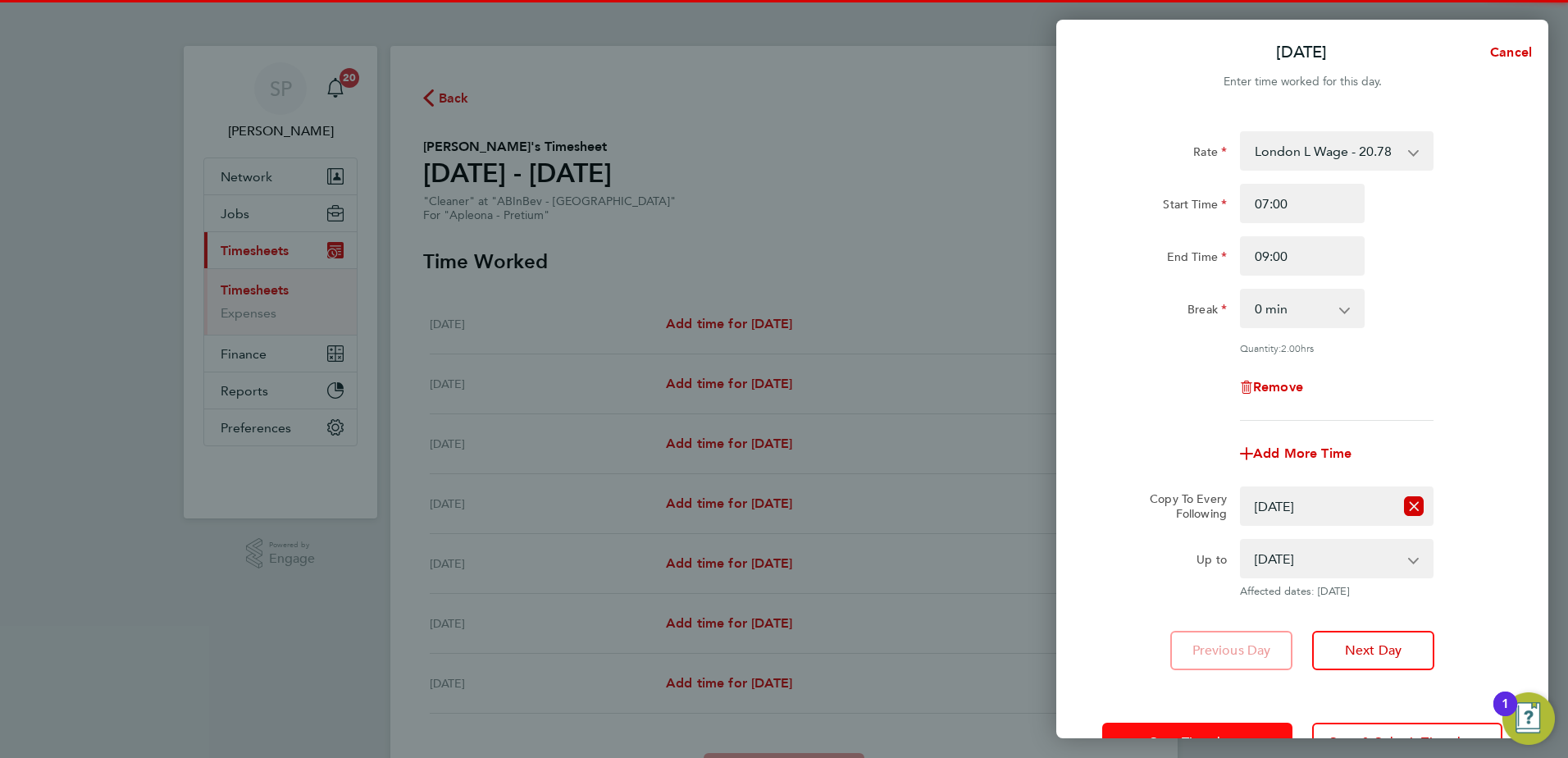
click at [1215, 732] on button "Save Timesheet" at bounding box center [1197, 742] width 190 height 39
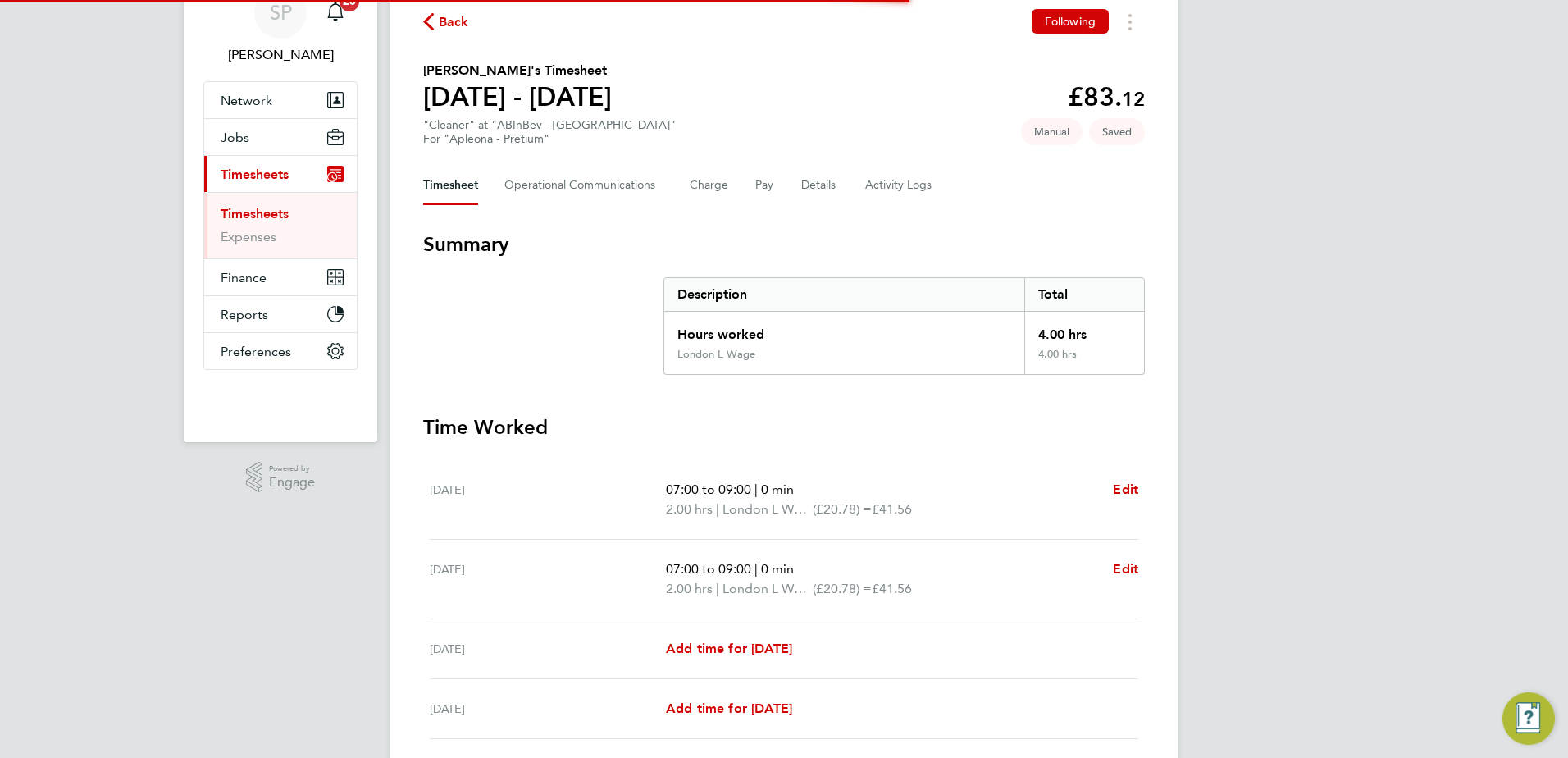
scroll to position [381, 0]
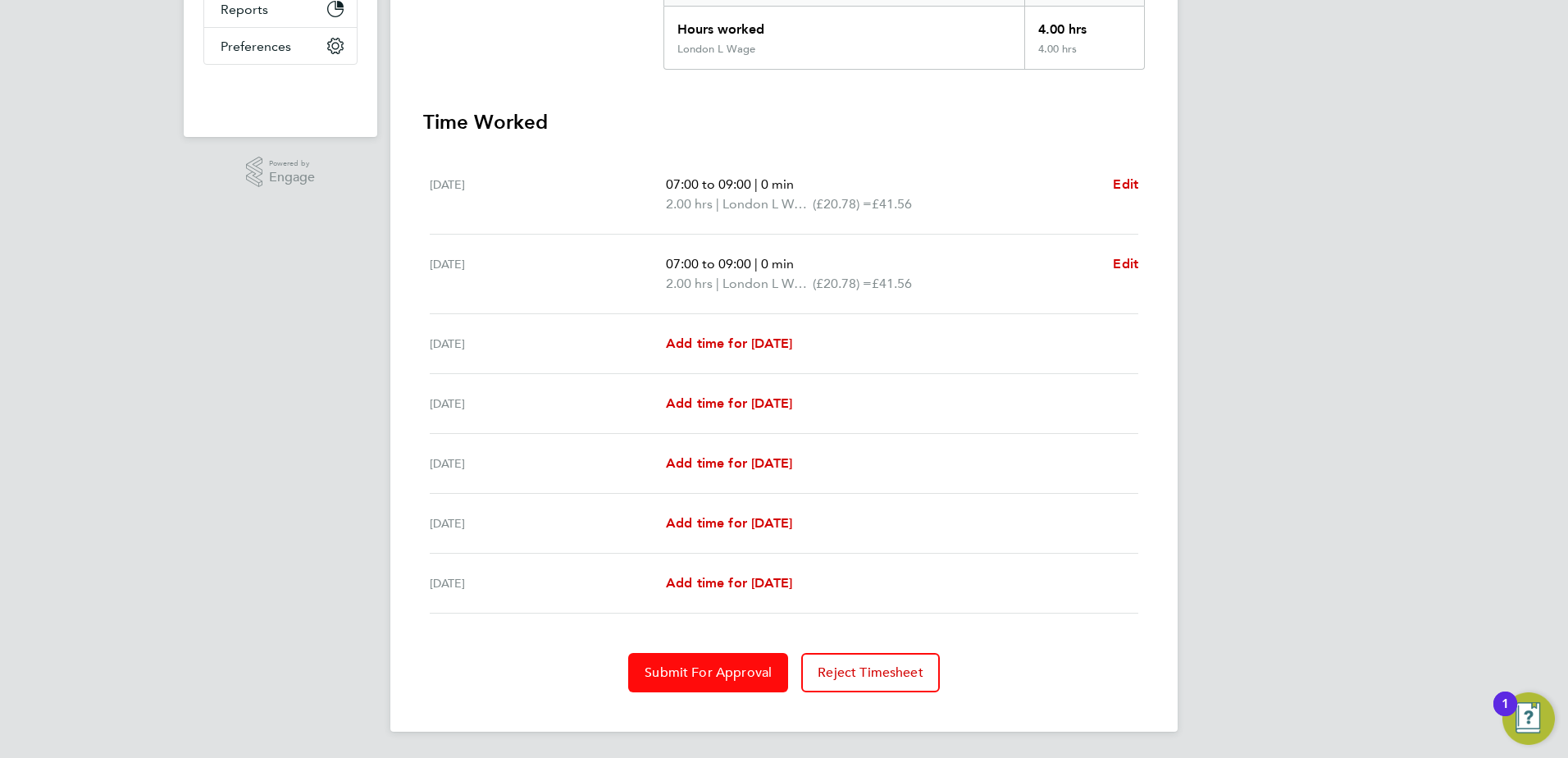
click at [672, 673] on span "Submit For Approval" at bounding box center [708, 673] width 127 height 17
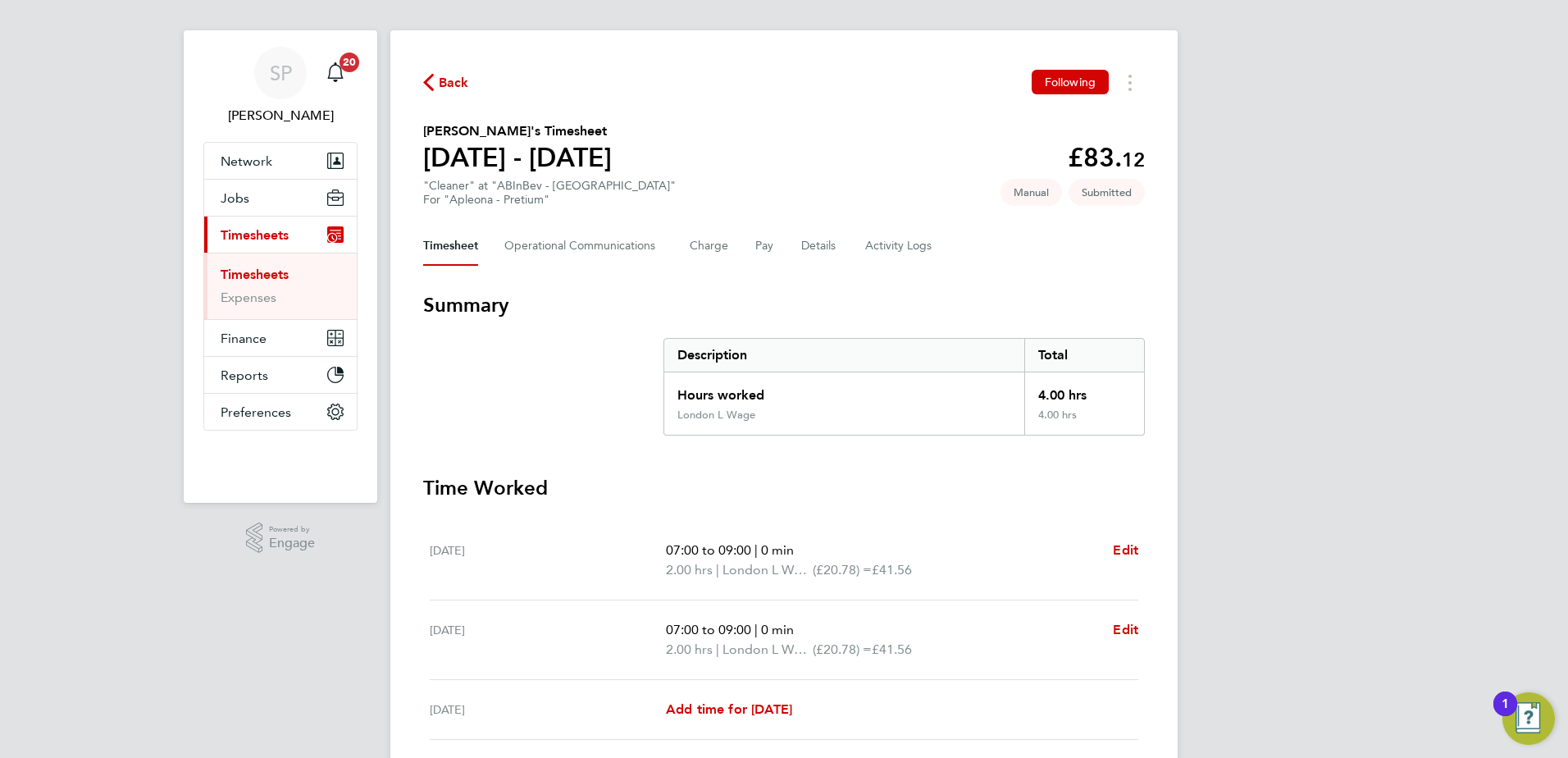
scroll to position [0, 0]
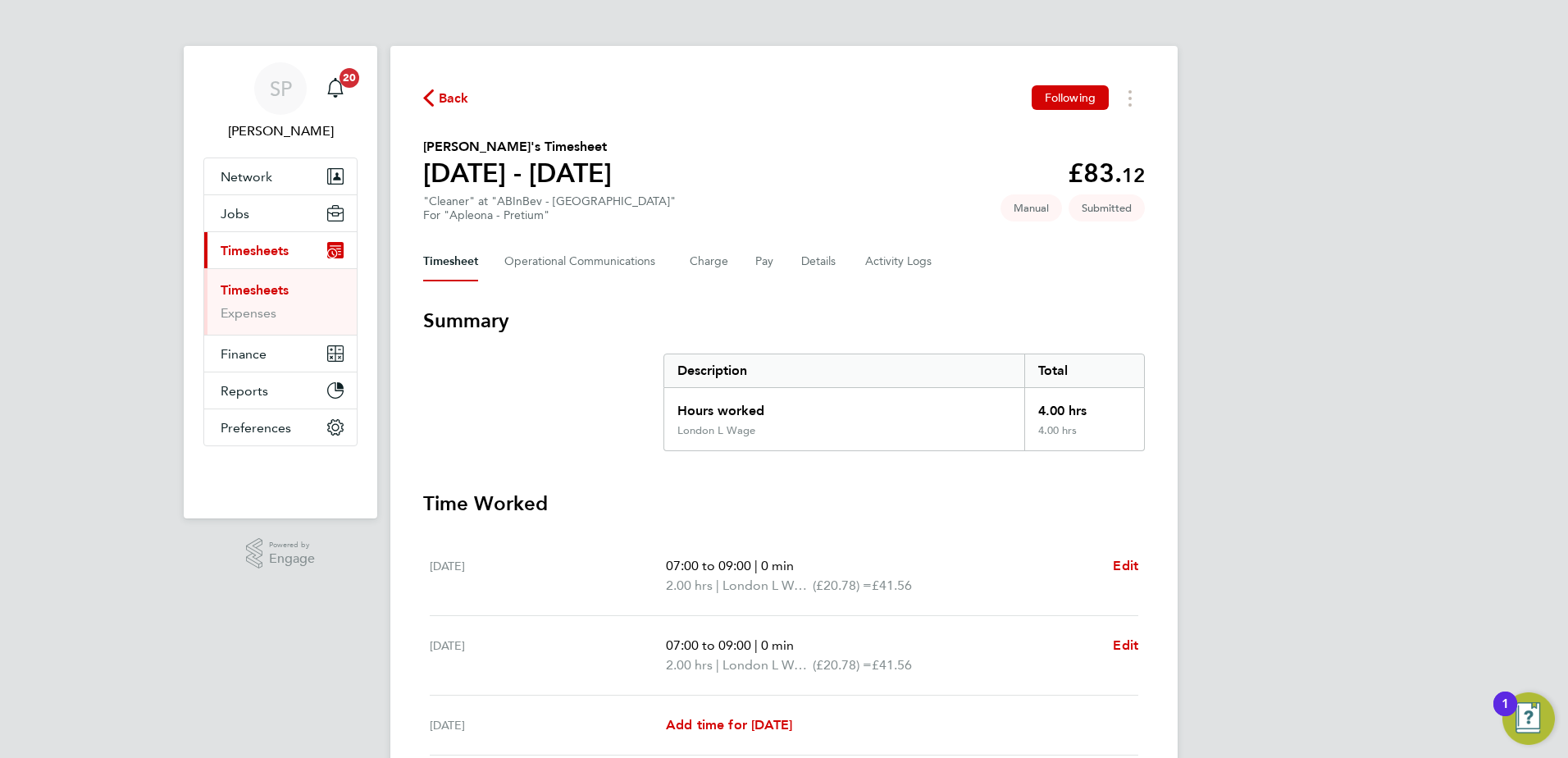
click at [461, 102] on span "Back" at bounding box center [453, 99] width 31 height 20
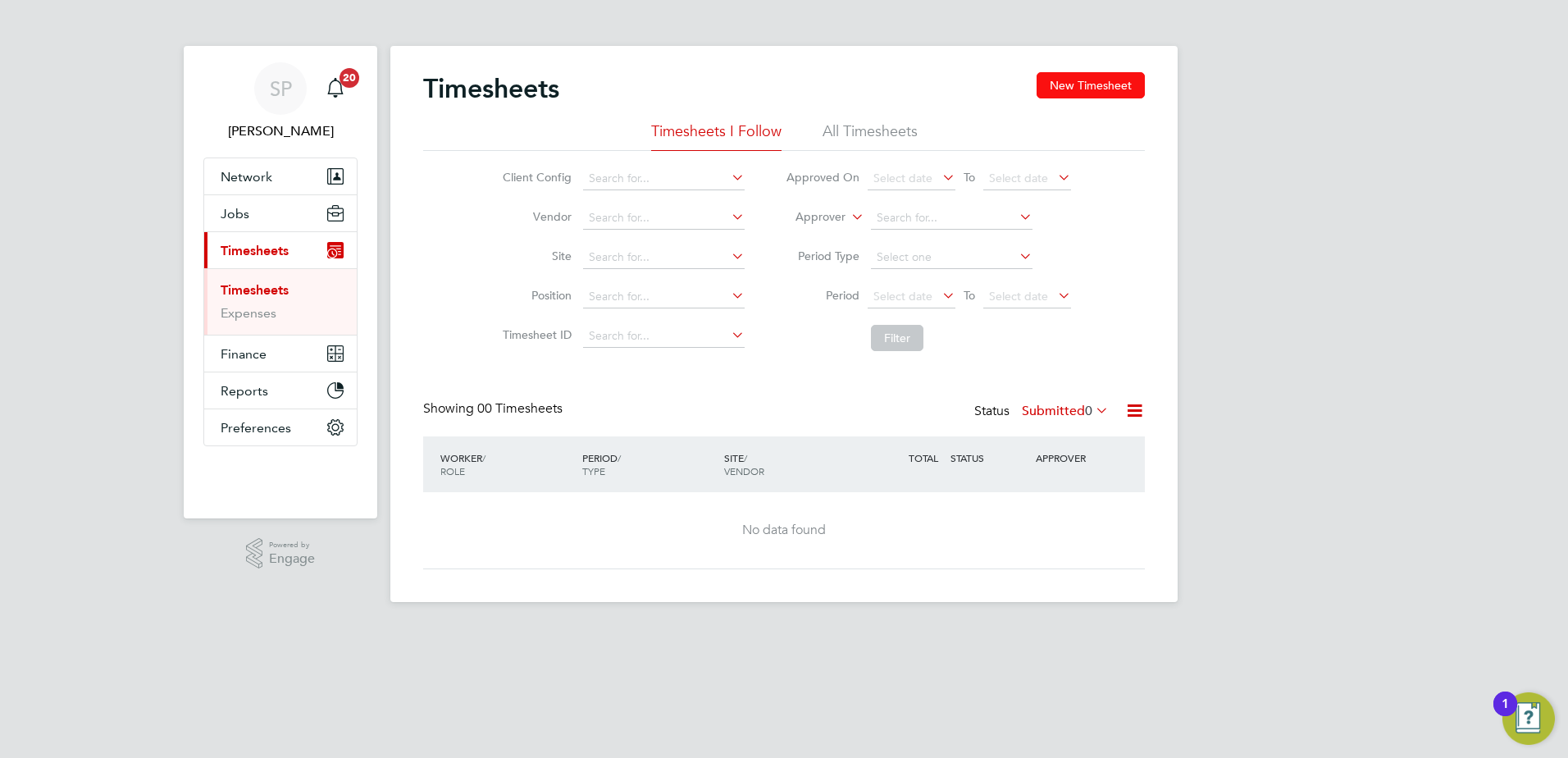
click at [1086, 79] on button "New Timesheet" at bounding box center [1091, 85] width 108 height 26
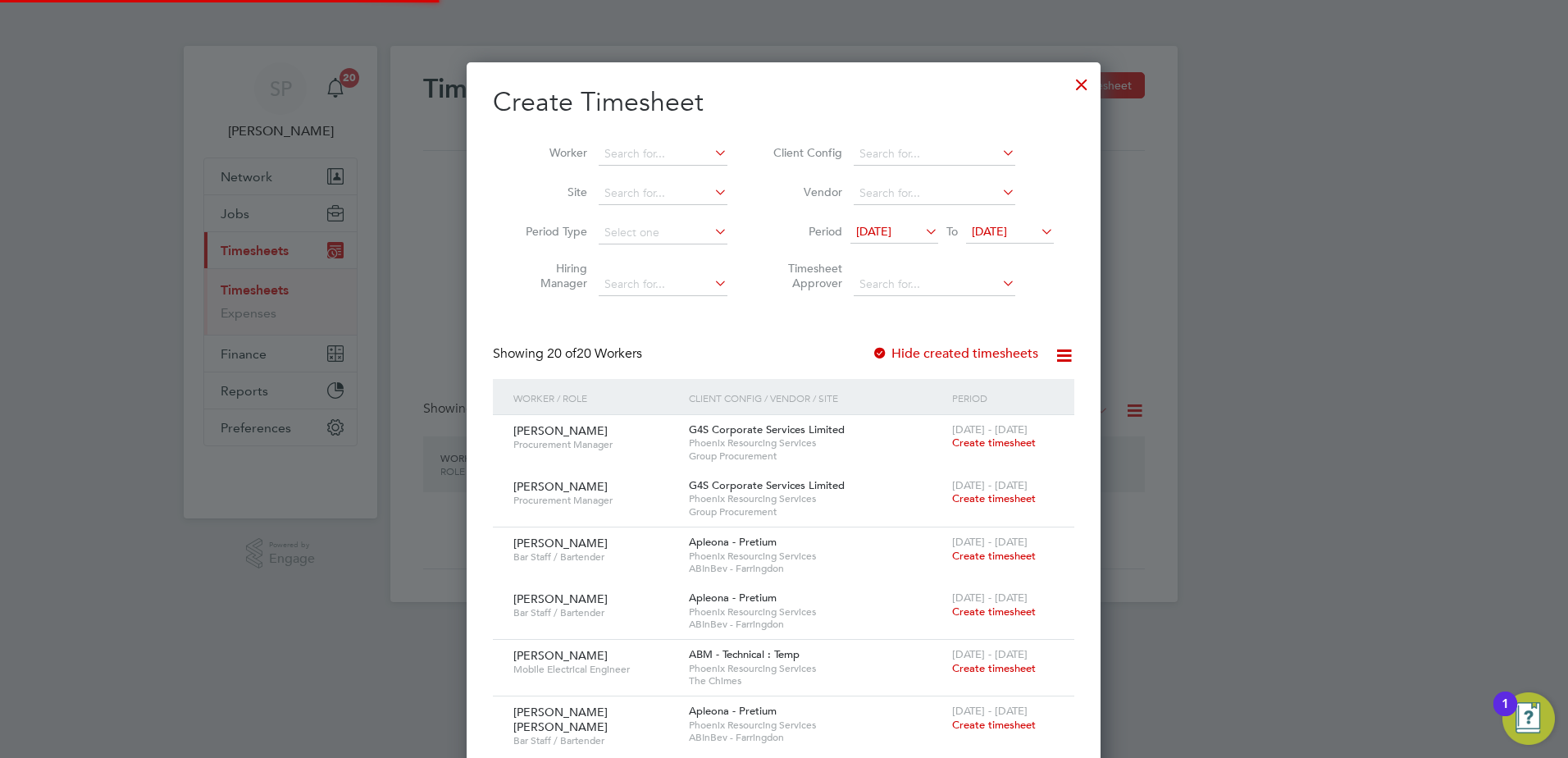
scroll to position [1744, 635]
click at [644, 140] on li "Worker" at bounding box center [620, 154] width 256 height 39
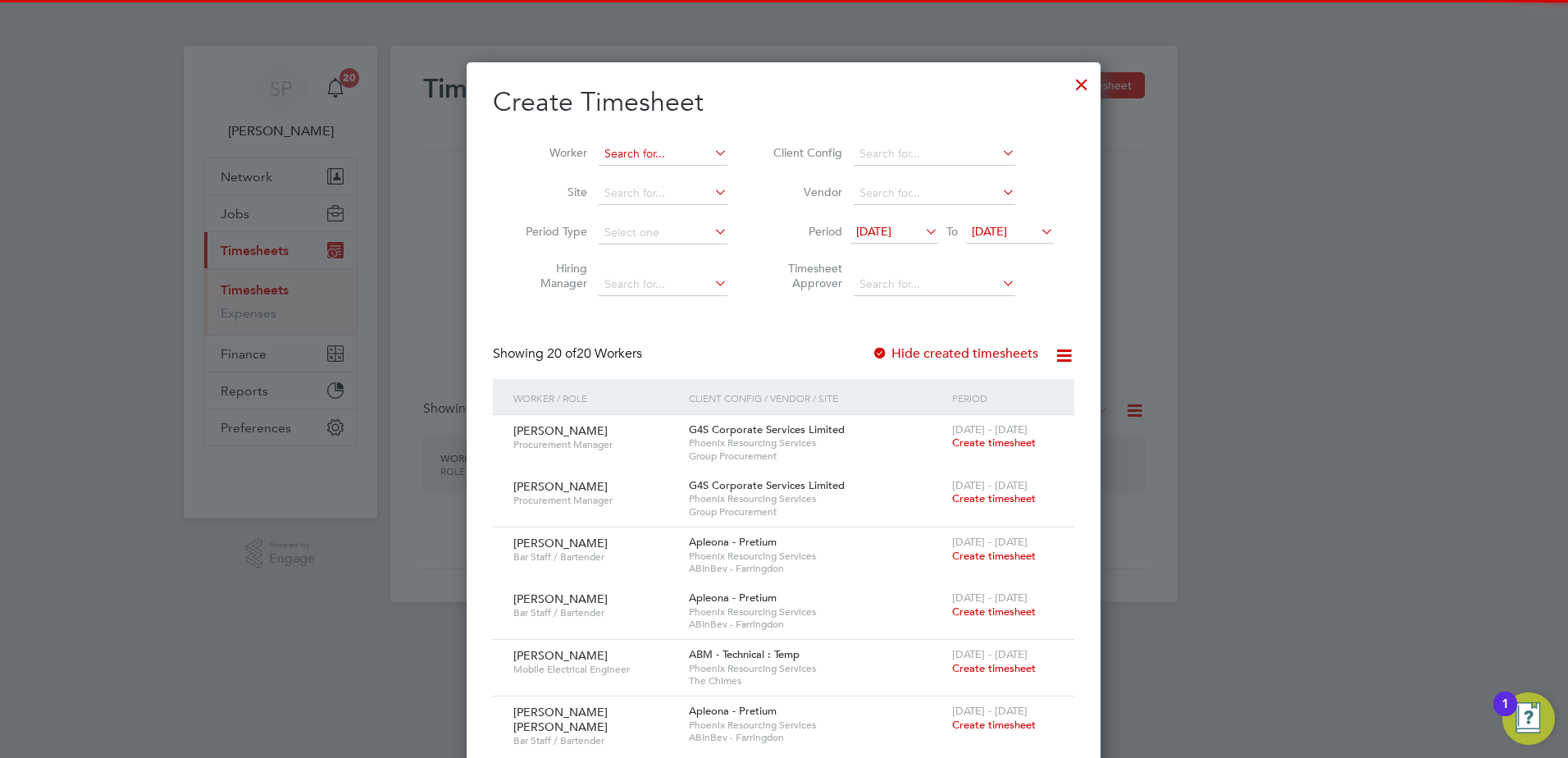
click at [644, 147] on input at bounding box center [664, 154] width 129 height 23
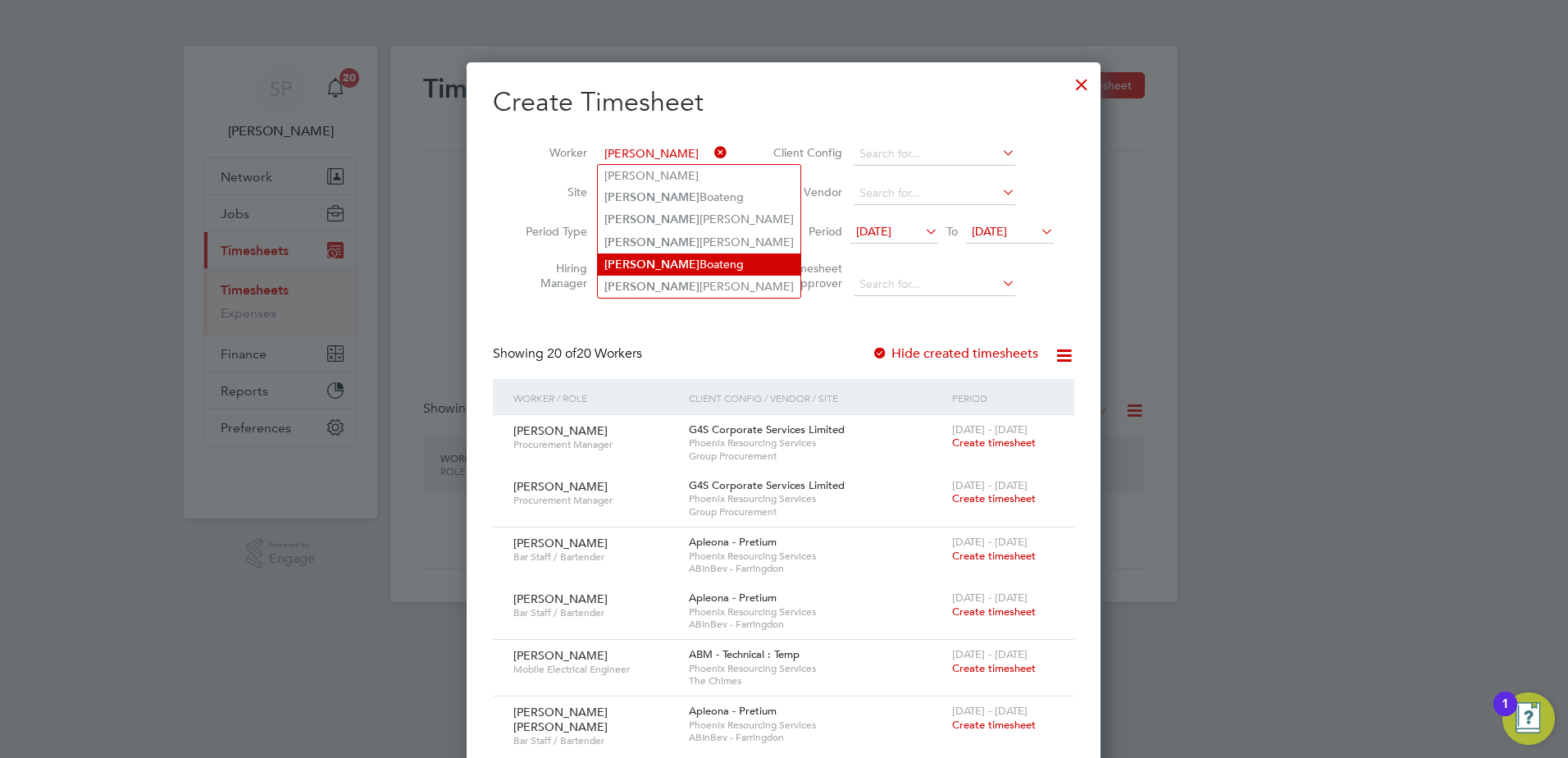
click at [685, 268] on li "Kwabena Boateng" at bounding box center [699, 264] width 202 height 22
type input "Kwabena Boateng"
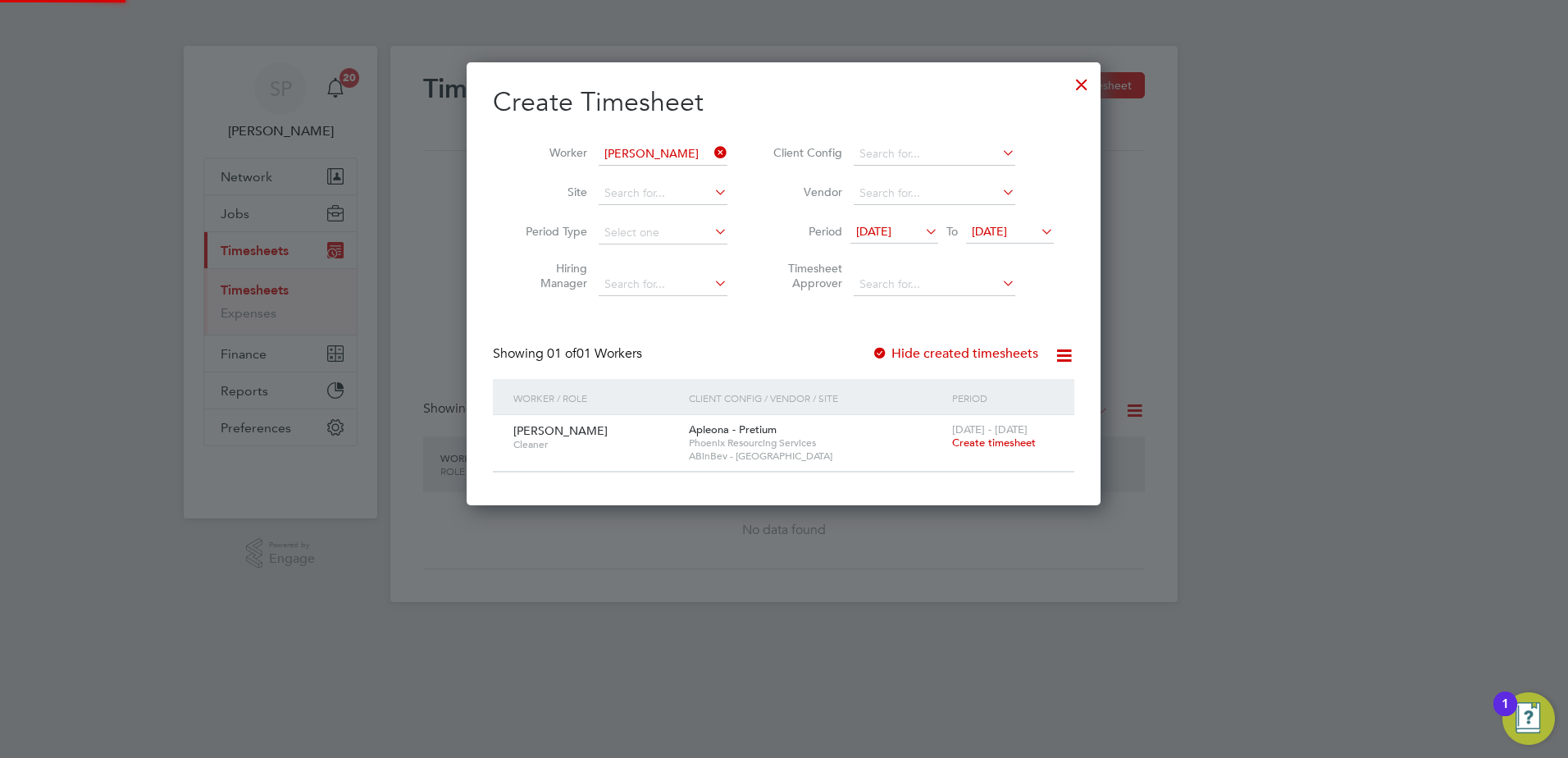
scroll to position [442, 635]
click at [998, 442] on span "Create timesheet" at bounding box center [994, 442] width 84 height 14
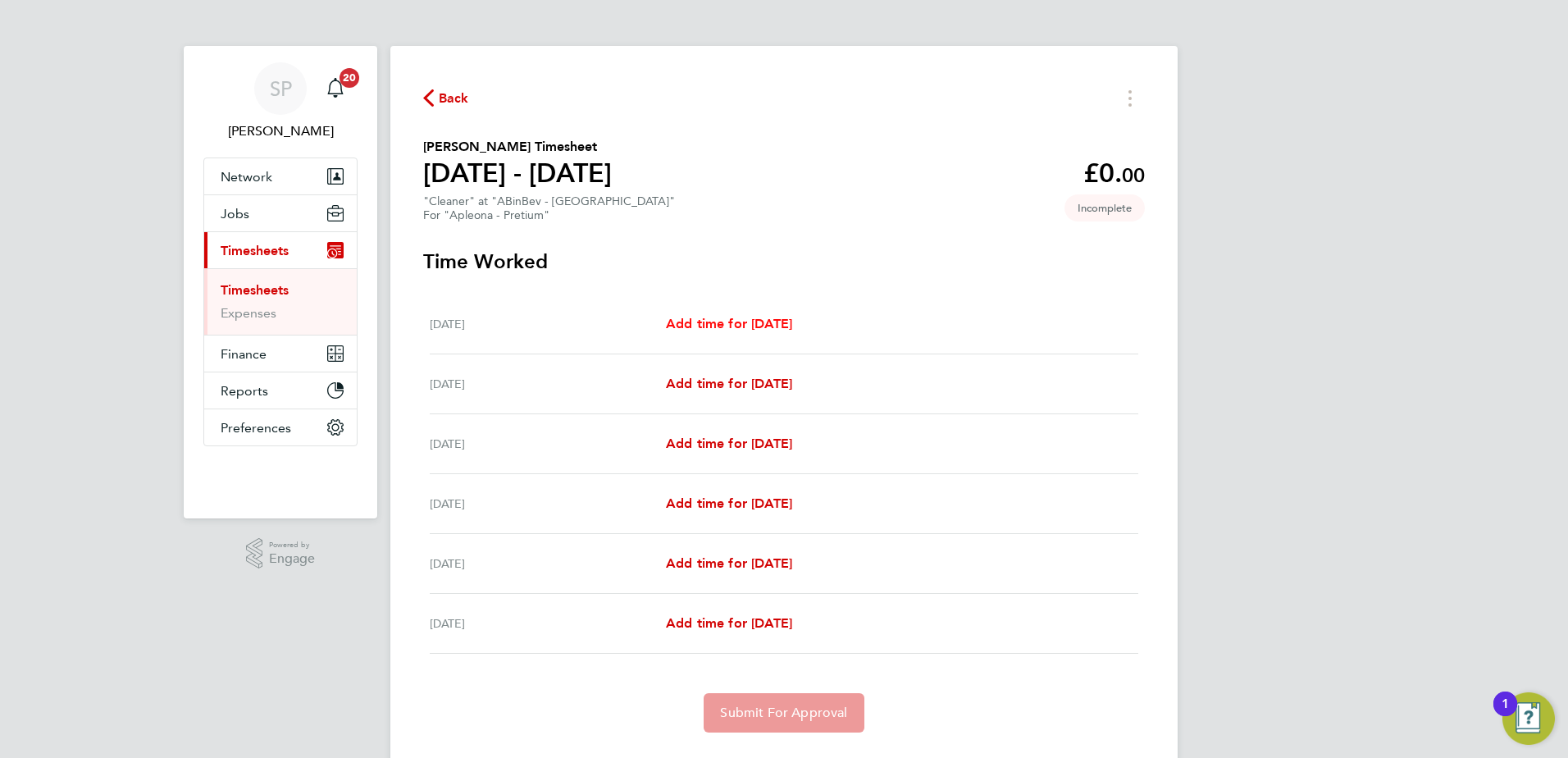
click at [706, 324] on span "Add time for Sat 20 Sep" at bounding box center [729, 324] width 126 height 16
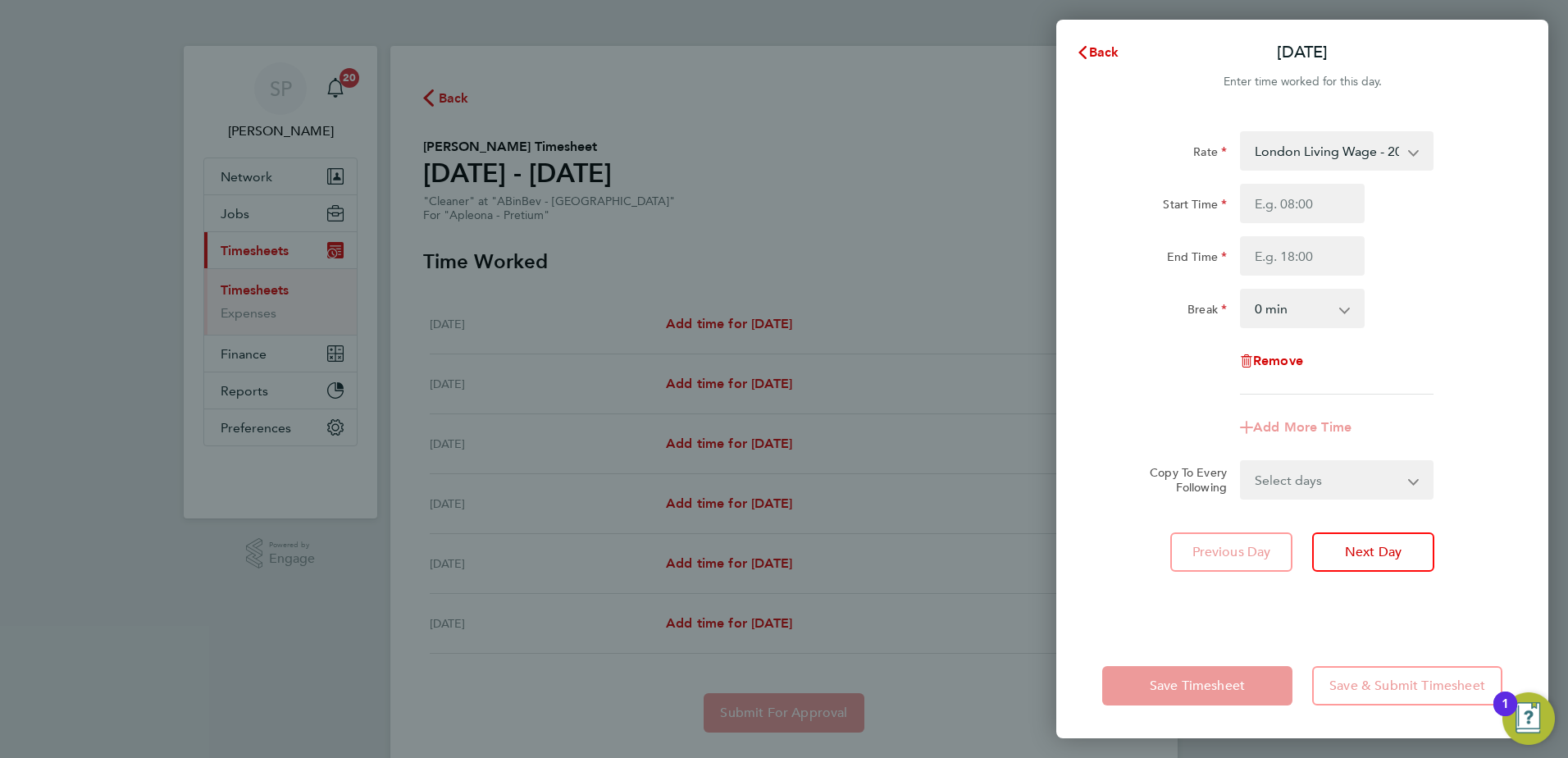
click at [688, 420] on div "Back Sat 20 Sep Enter time worked for this day. Rate London Living Wage - 20.78…" at bounding box center [784, 379] width 1568 height 758
click at [1099, 62] on button "Back" at bounding box center [1097, 52] width 76 height 33
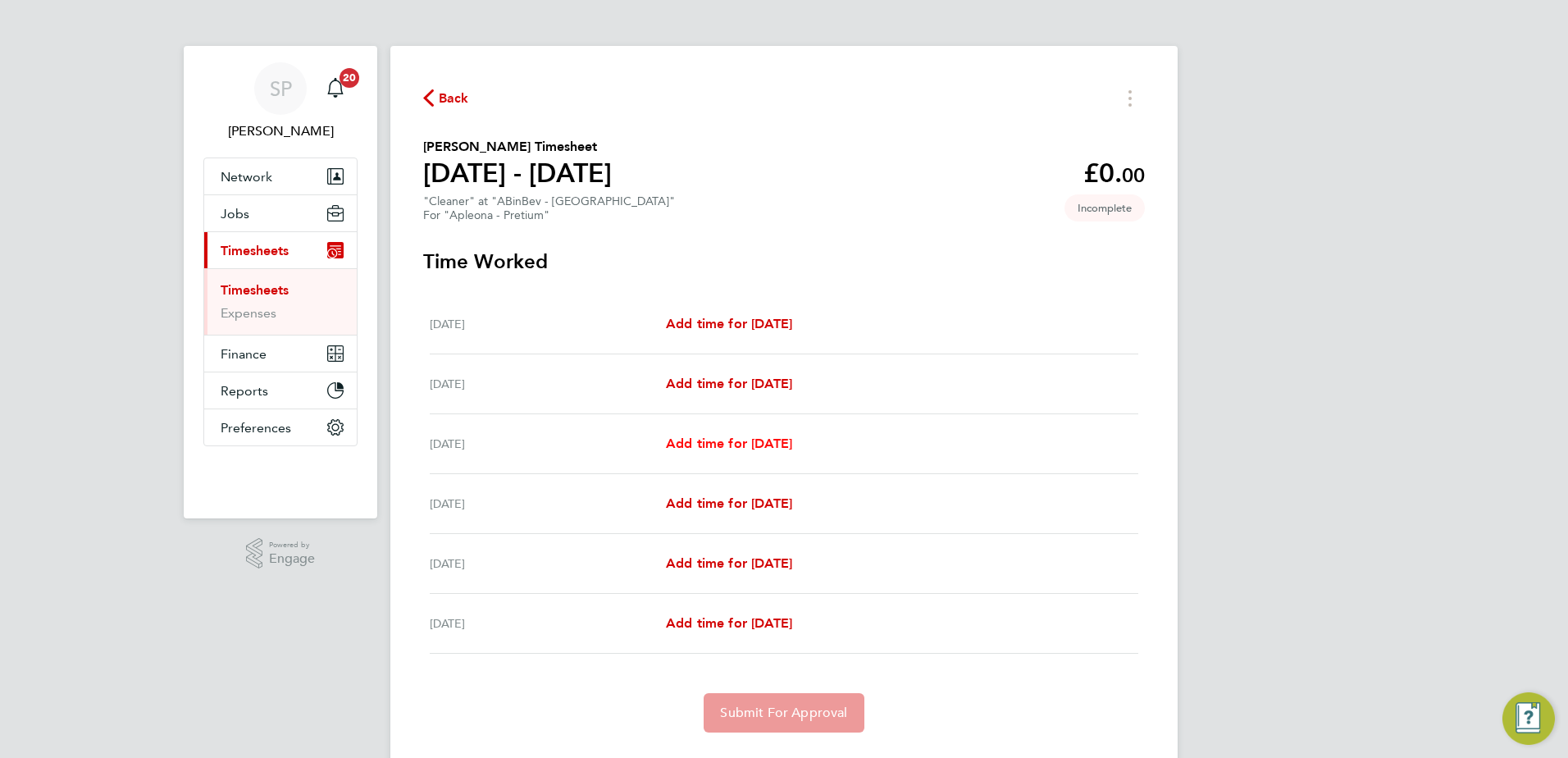
click at [767, 443] on span "Add time for Mon 22 Sep" at bounding box center [729, 443] width 126 height 16
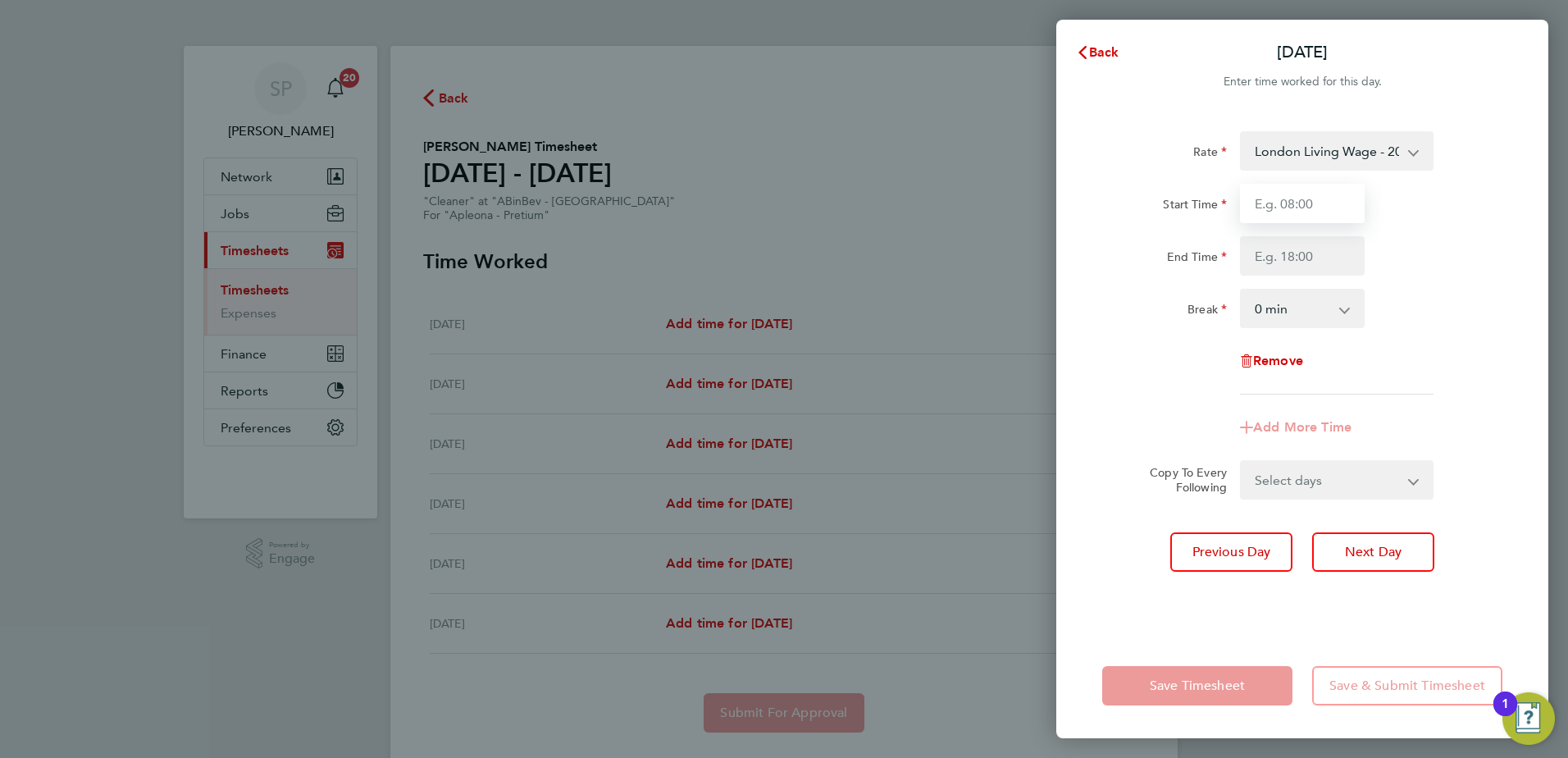
click at [1293, 200] on input "Start Time" at bounding box center [1302, 203] width 125 height 39
type input "18:00"
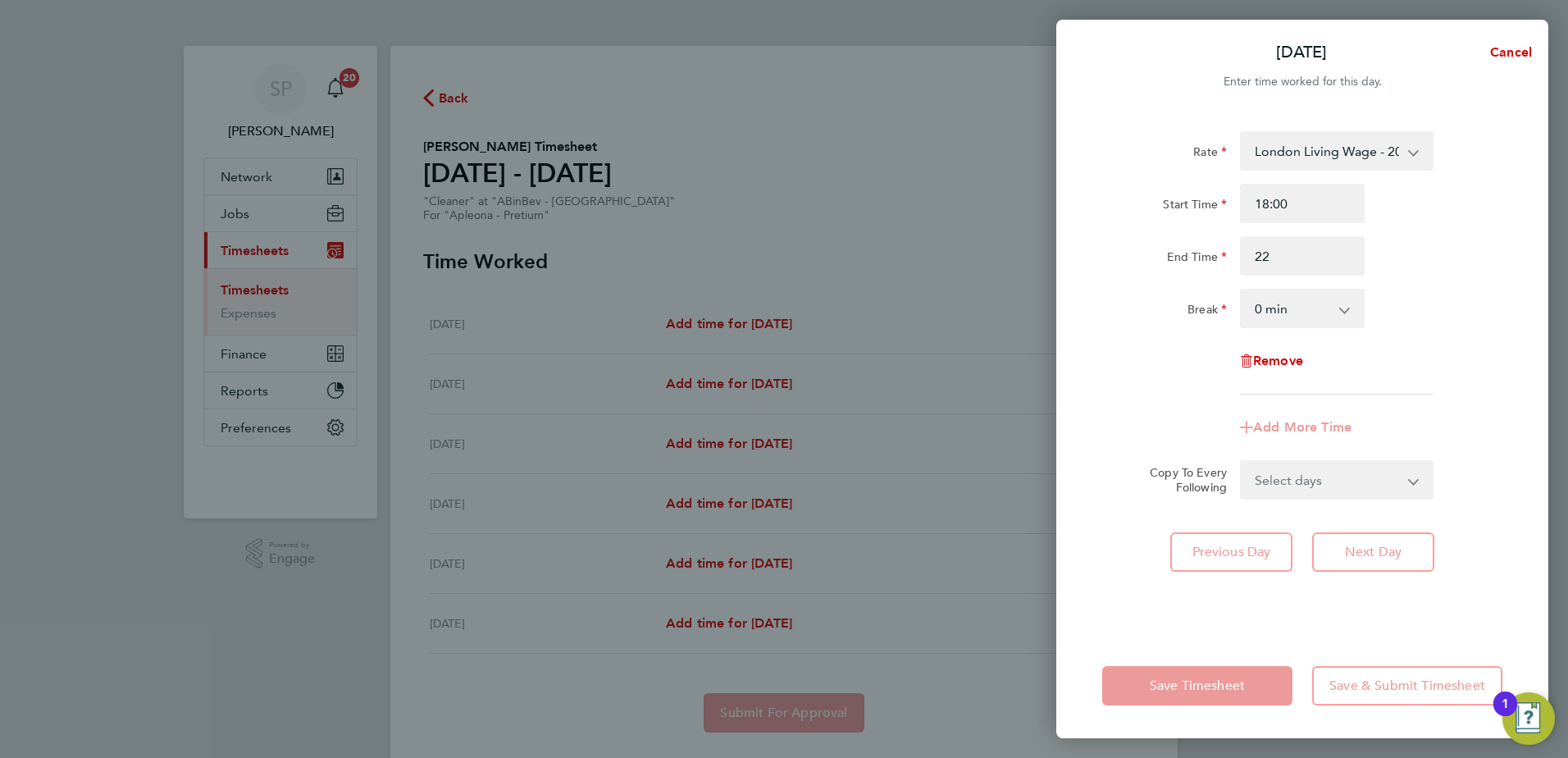
type input "22:00"
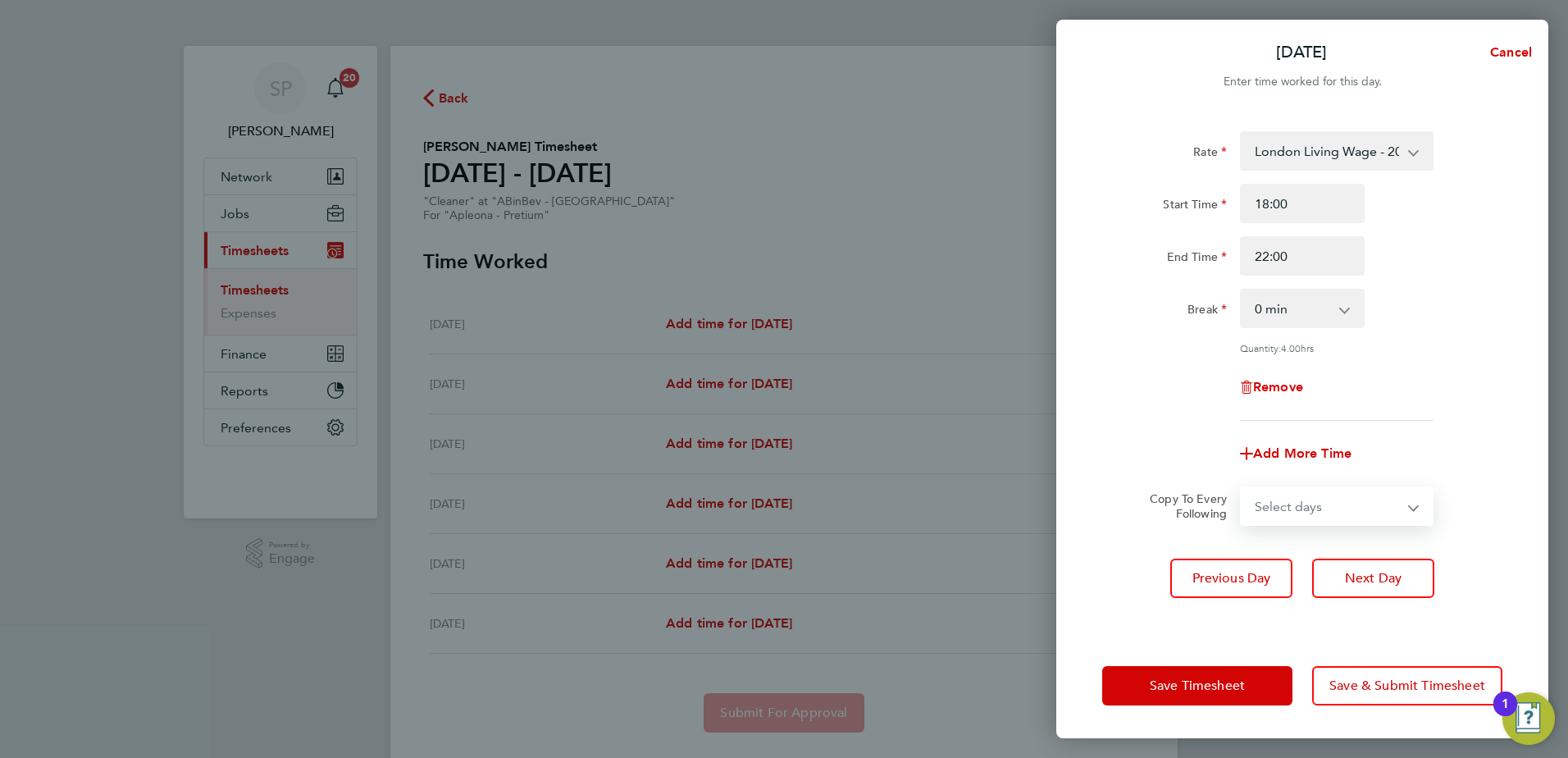
click at [1382, 495] on select "Select days Day Tuesday Wednesday Thursday" at bounding box center [1328, 506] width 173 height 36
select select "DAY"
click at [1242, 488] on select "Select days Day Tuesday Wednesday Thursday" at bounding box center [1328, 506] width 173 height 36
select select "2025-09-25"
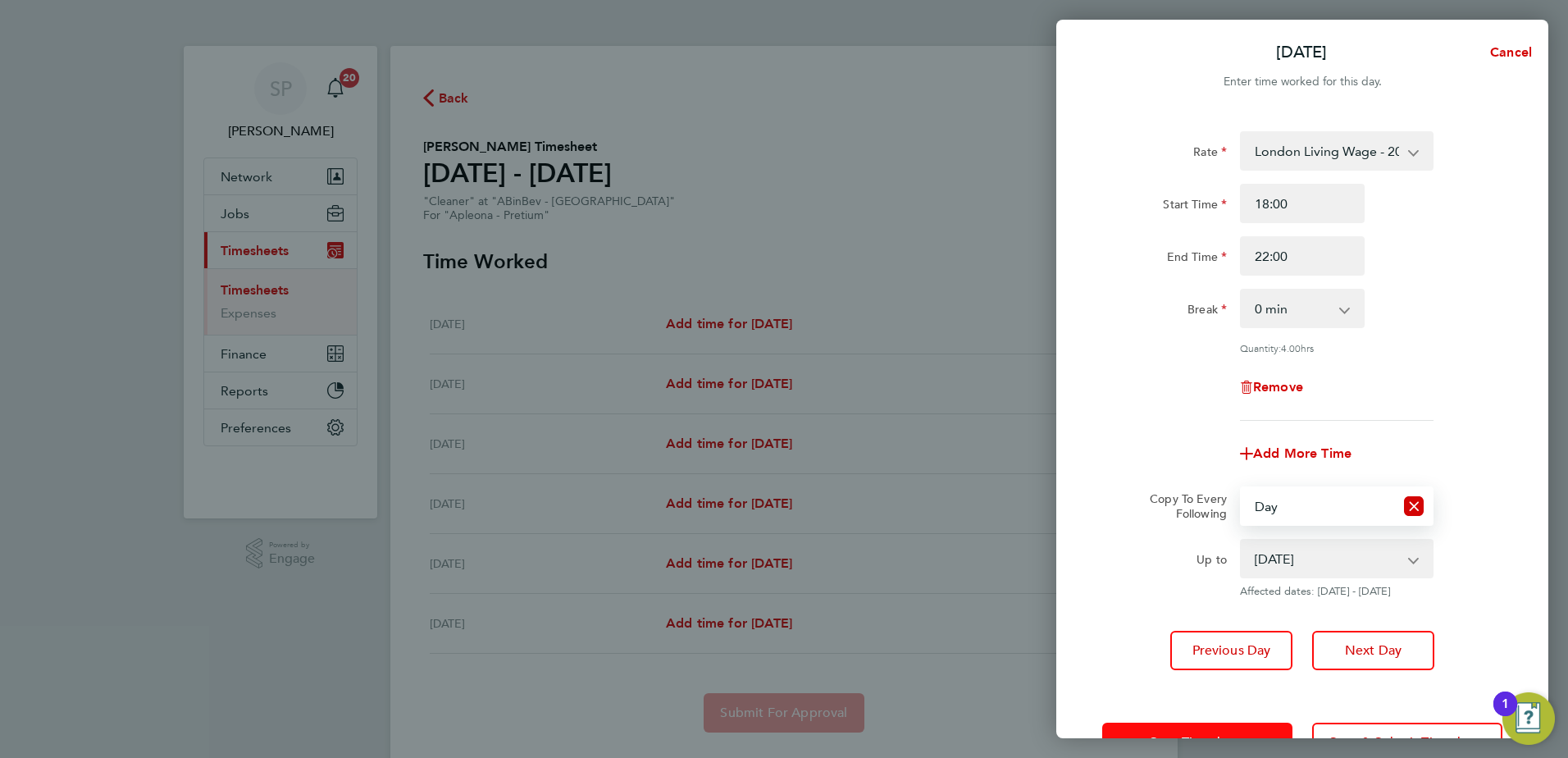
click at [1209, 734] on span "Save Timesheet" at bounding box center [1197, 742] width 95 height 17
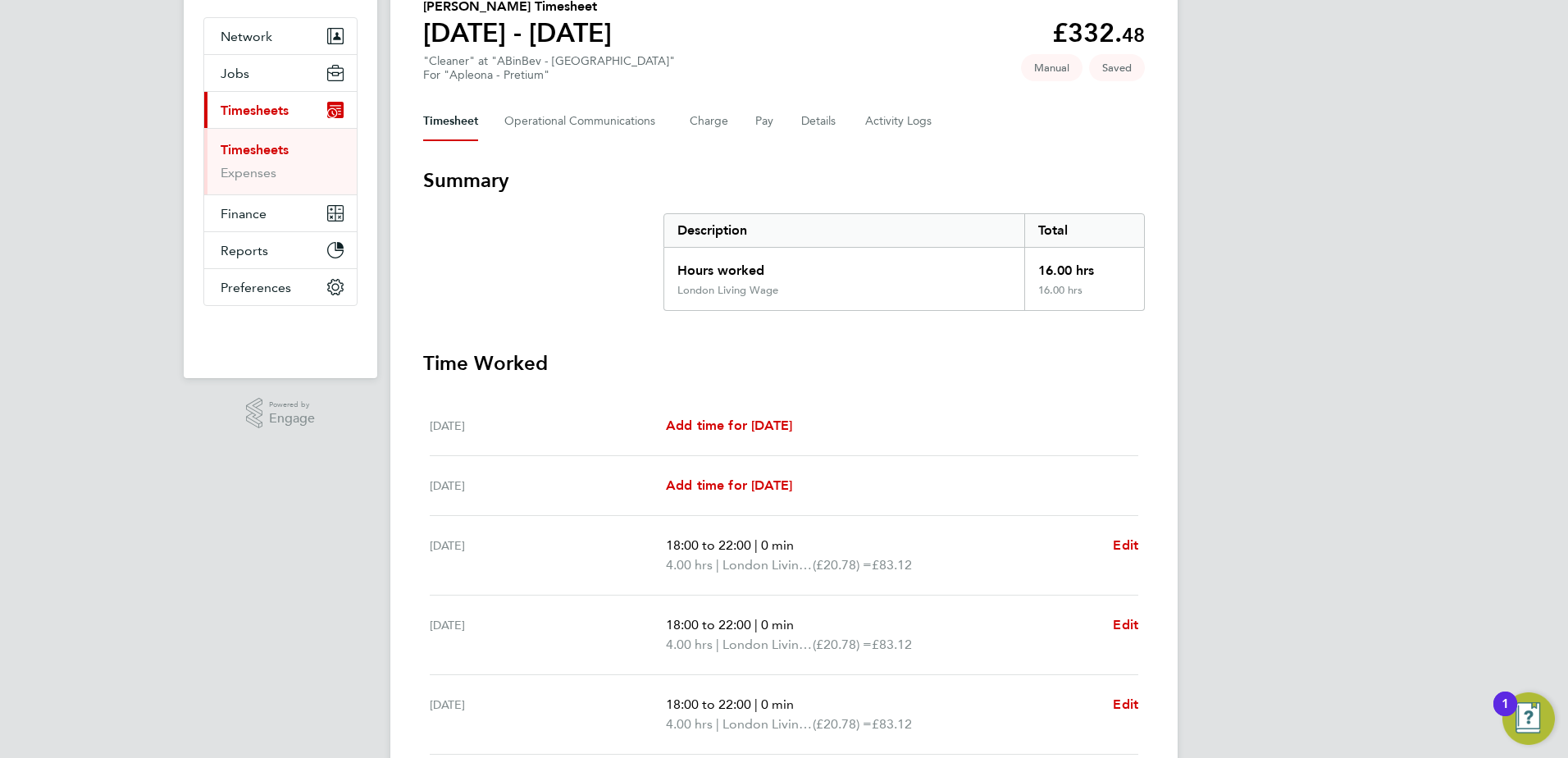
scroll to position [361, 0]
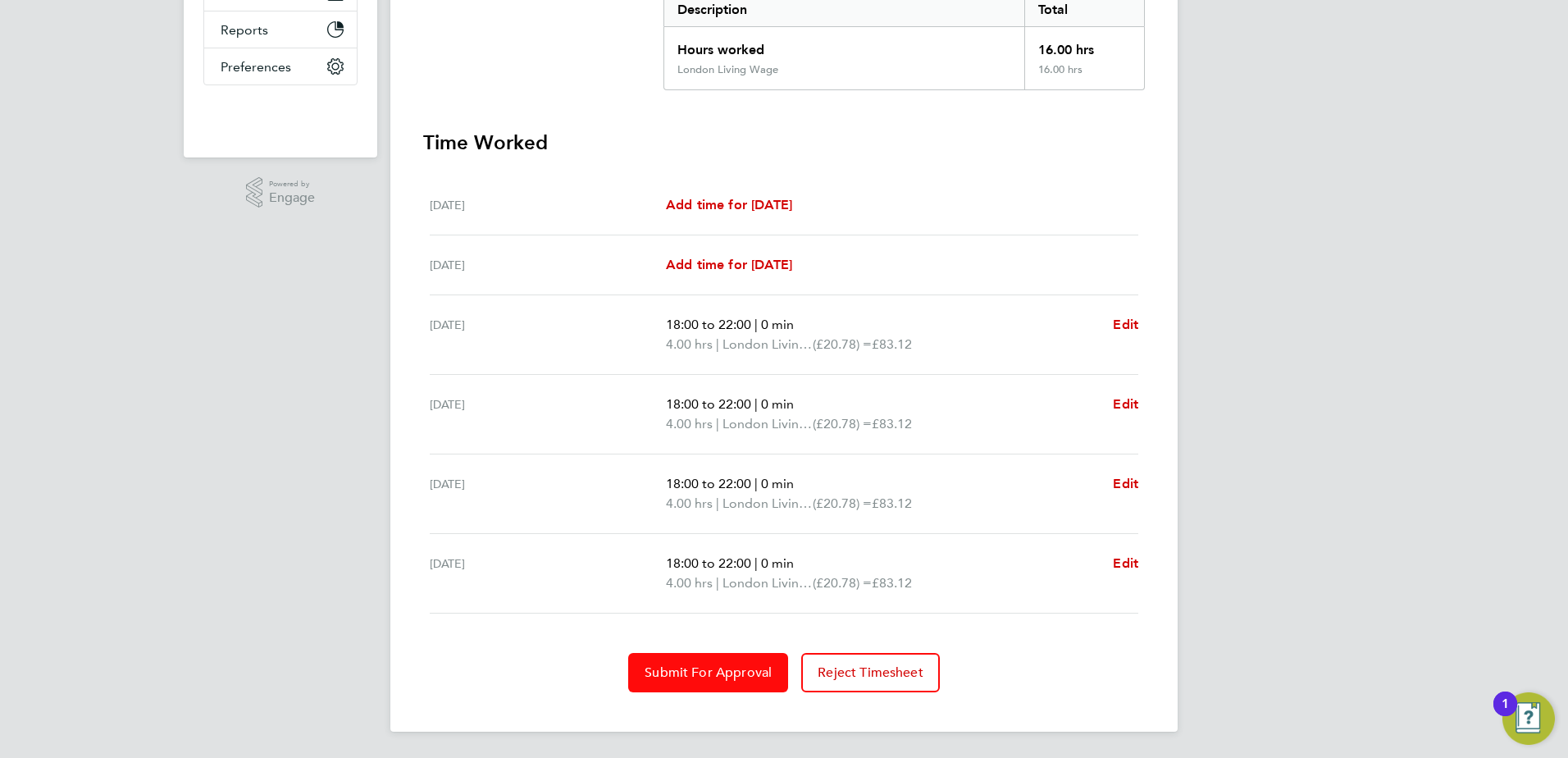
click at [694, 675] on span "Submit For Approval" at bounding box center [708, 673] width 127 height 17
